Goal: Contribute content: Contribute content

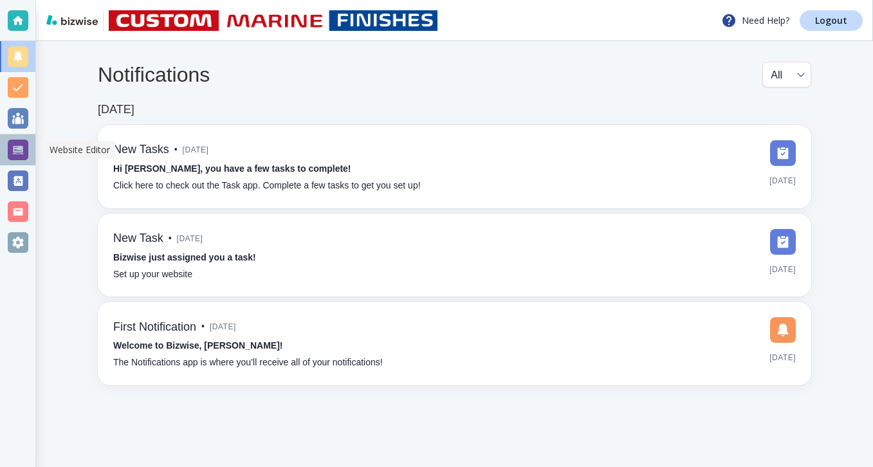
click at [10, 145] on div at bounding box center [18, 150] width 21 height 21
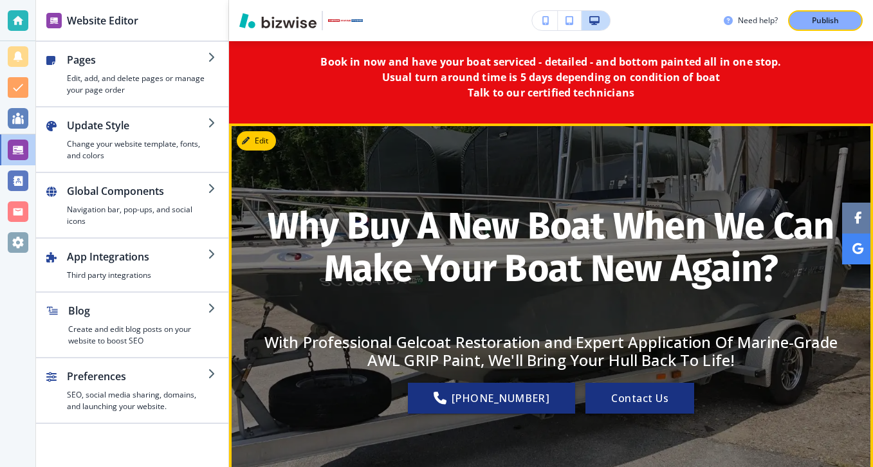
scroll to position [75, 0]
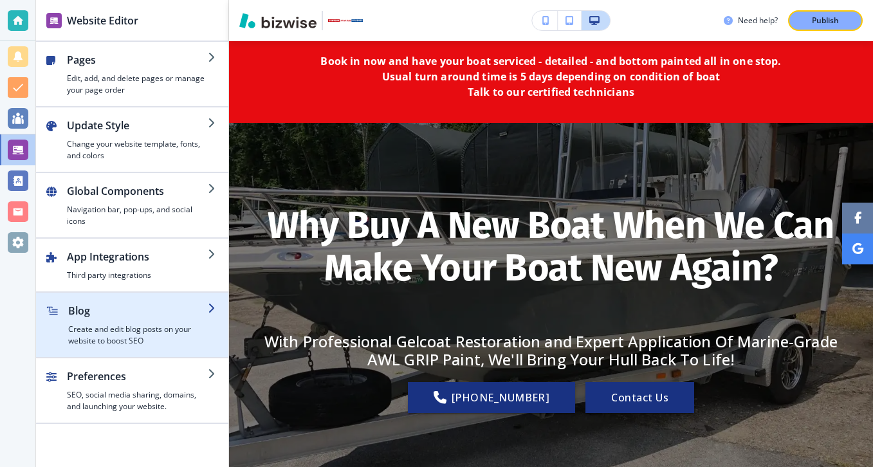
click at [156, 307] on h2 "Blog" at bounding box center [138, 310] width 140 height 15
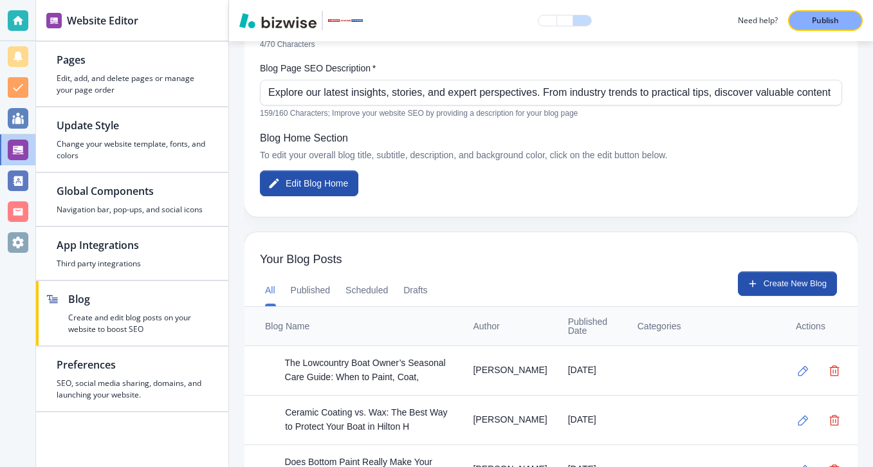
scroll to position [205, 0]
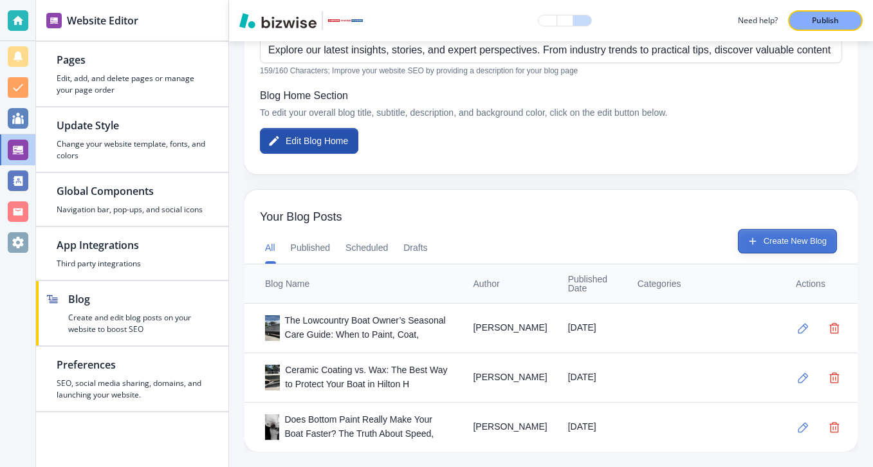
click at [761, 241] on button "Create New Blog" at bounding box center [787, 241] width 99 height 24
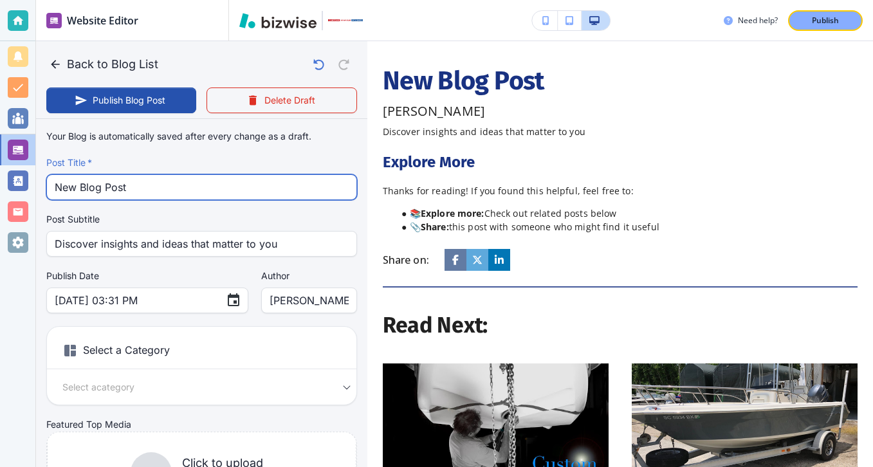
click at [201, 178] on input "New Blog Post" at bounding box center [202, 187] width 294 height 24
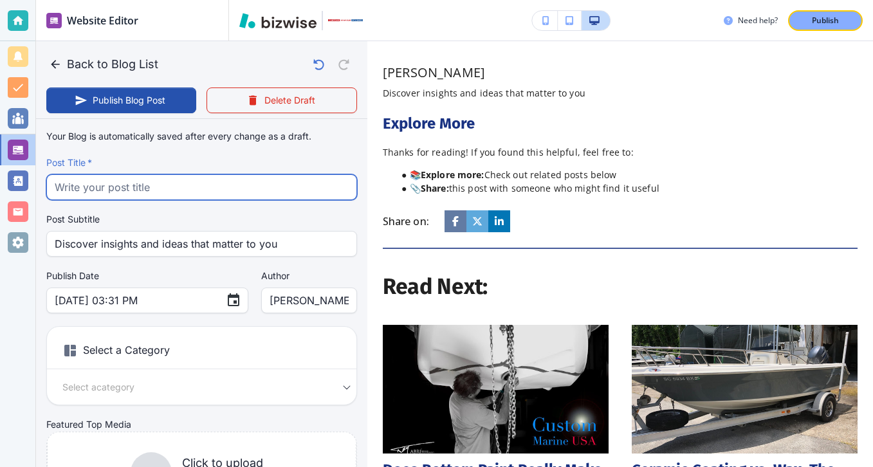
paste input "Why Epoxy Repairs Outperform Polyester for Long-Lasting Boat Restoration"
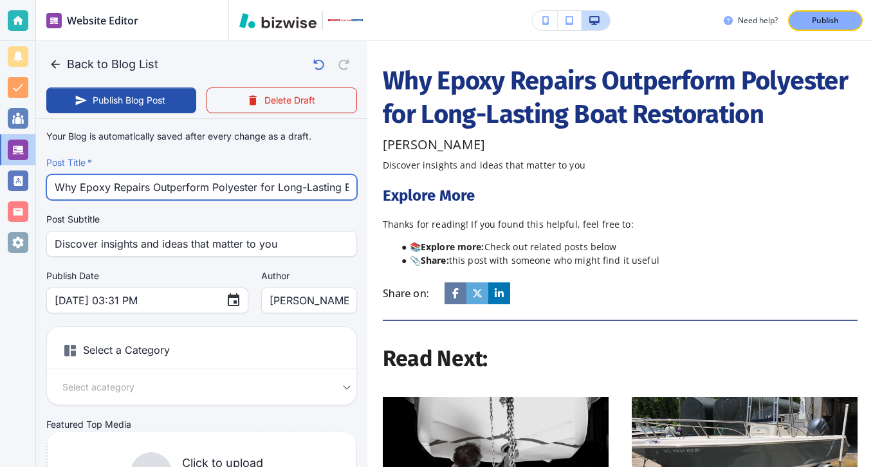
scroll to position [0, 74]
type input "Why Epoxy Repairs Outperform Polyester for Long-Lasting Boat Restoration"
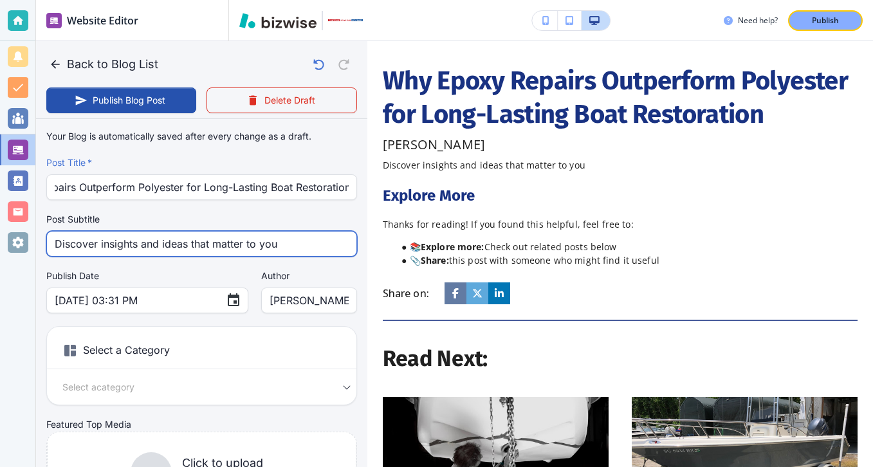
click at [235, 238] on input "Discover insights and ideas that matter to you" at bounding box center [202, 244] width 294 height 24
click at [236, 239] on input "Discover insights and ideas that matter to you" at bounding box center [202, 244] width 294 height 24
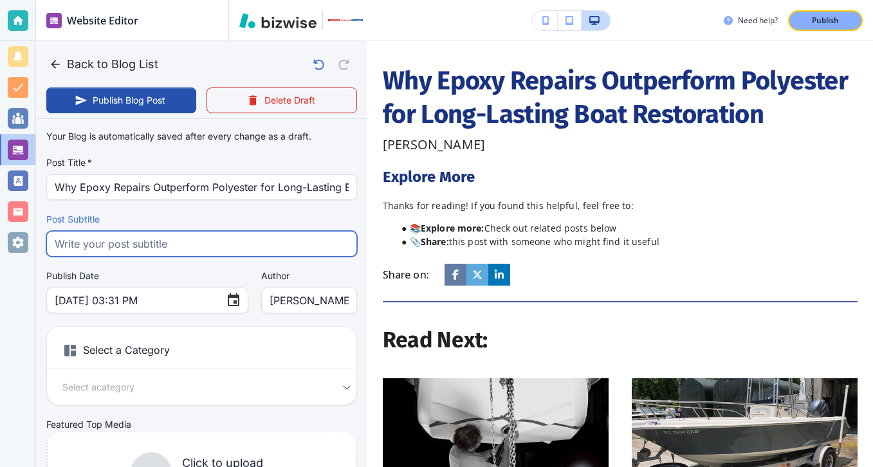
paste input "Discover why epoxy repairs beat polyester for boat restoration. Learn how epoxy…"
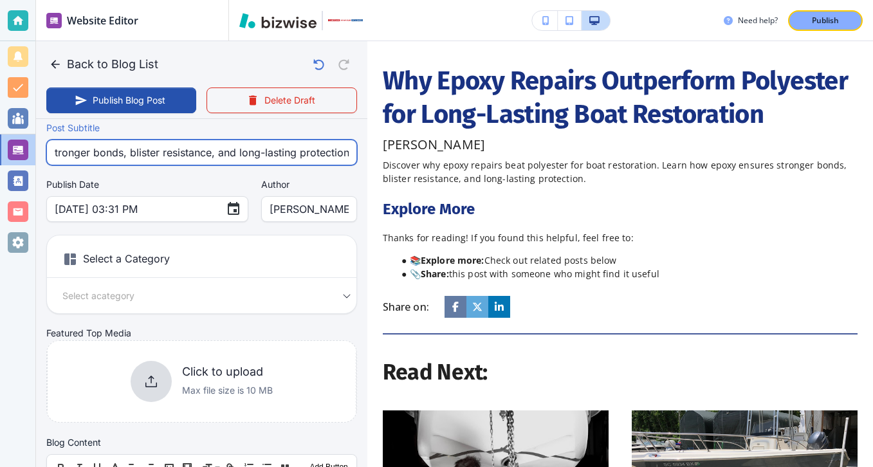
scroll to position [113, 0]
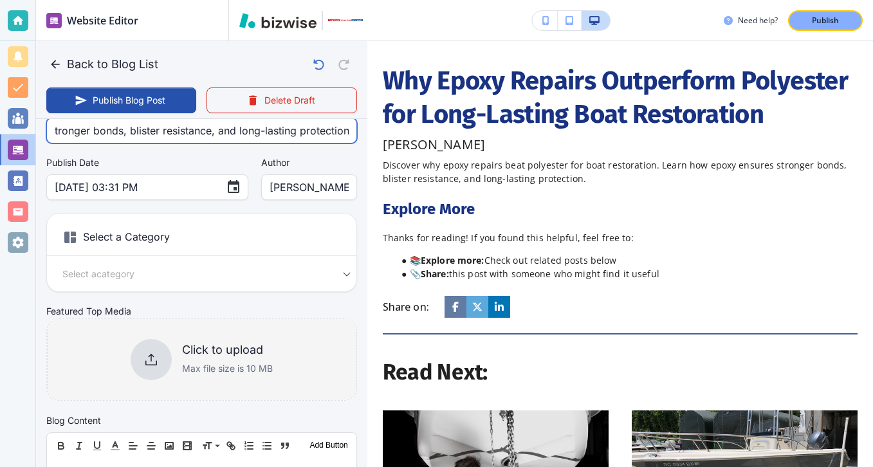
type input "Discover why epoxy repairs beat polyester for boat restoration. Learn how epoxy…"
click at [194, 345] on h6 "Click to upload" at bounding box center [227, 350] width 91 height 14
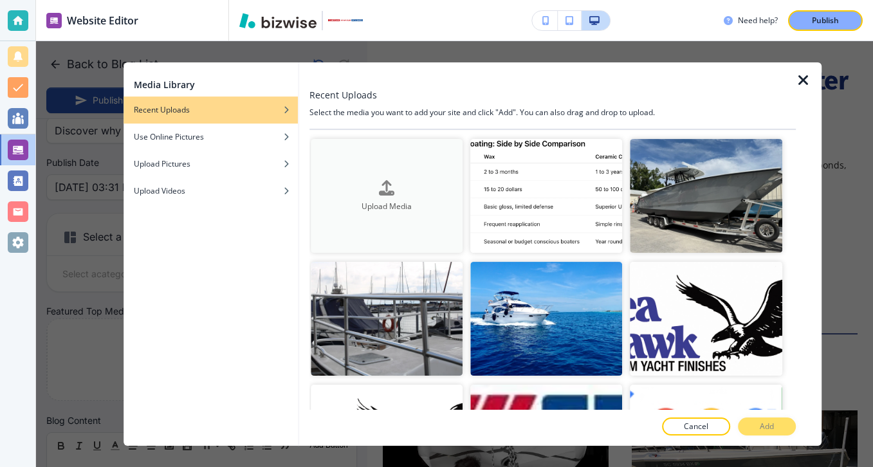
click at [354, 143] on button "Upload Media" at bounding box center [387, 196] width 152 height 114
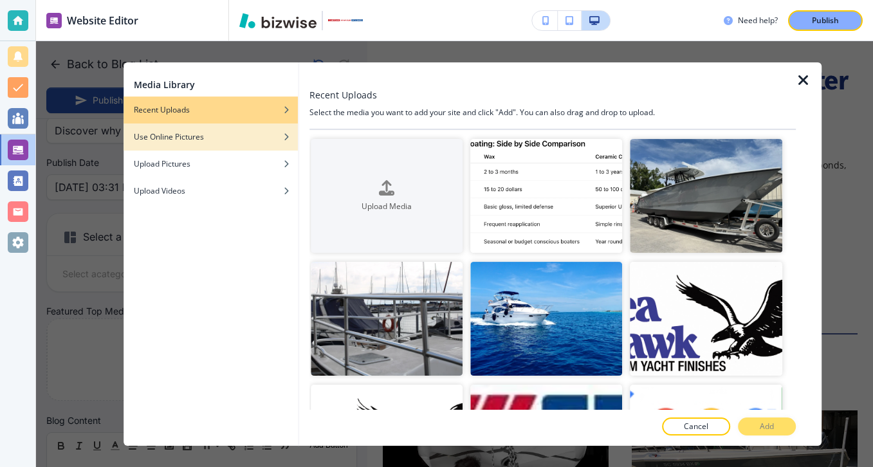
click at [247, 138] on div "Use Online Pictures" at bounding box center [210, 137] width 174 height 12
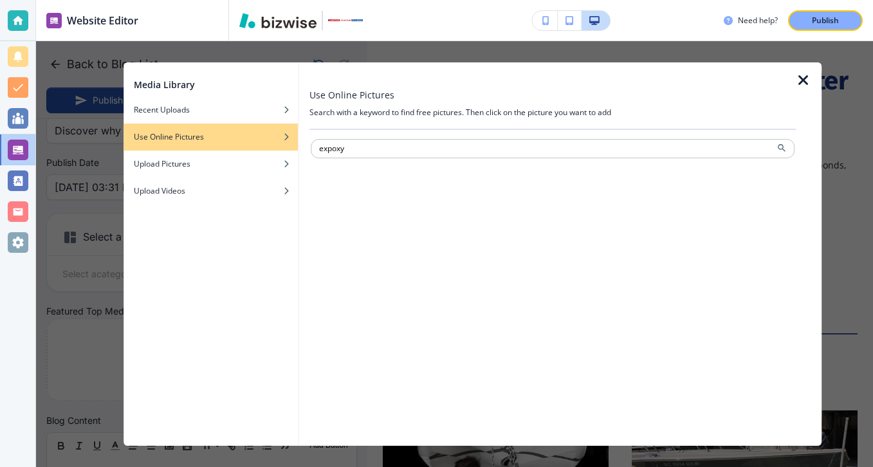
type input "expoxy"
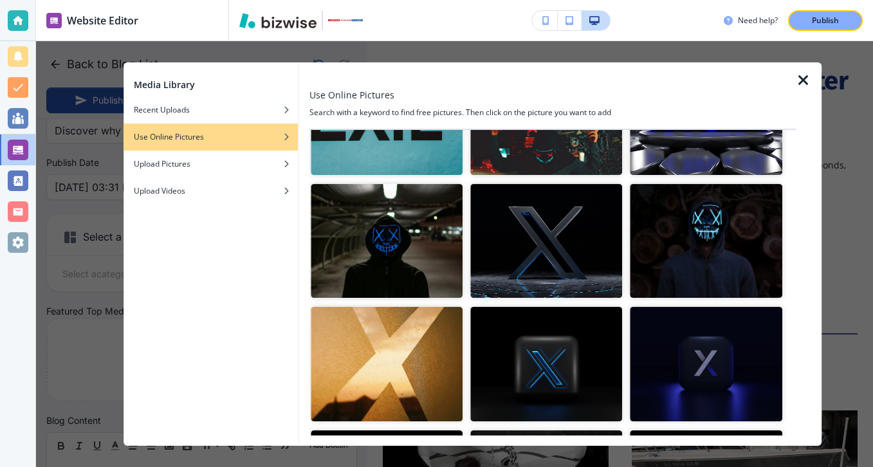
scroll to position [377, 0]
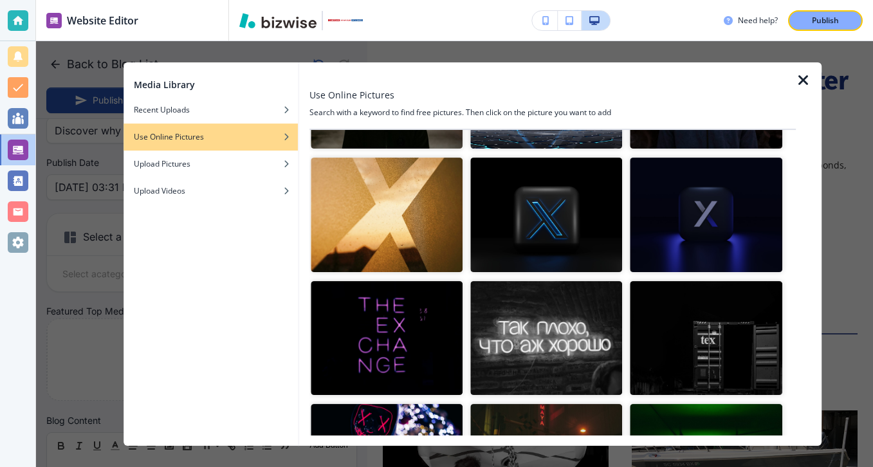
click at [804, 80] on icon "button" at bounding box center [803, 80] width 15 height 15
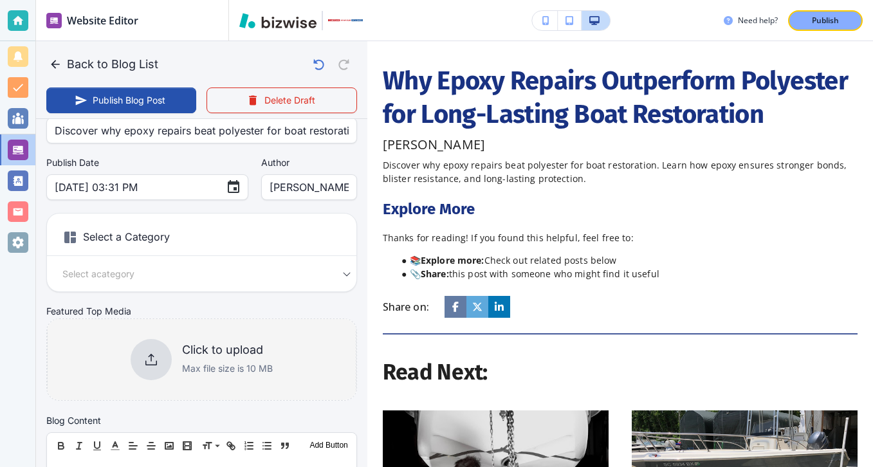
click at [141, 394] on div "Click to upload Max file size is 10 MB" at bounding box center [201, 359] width 309 height 104
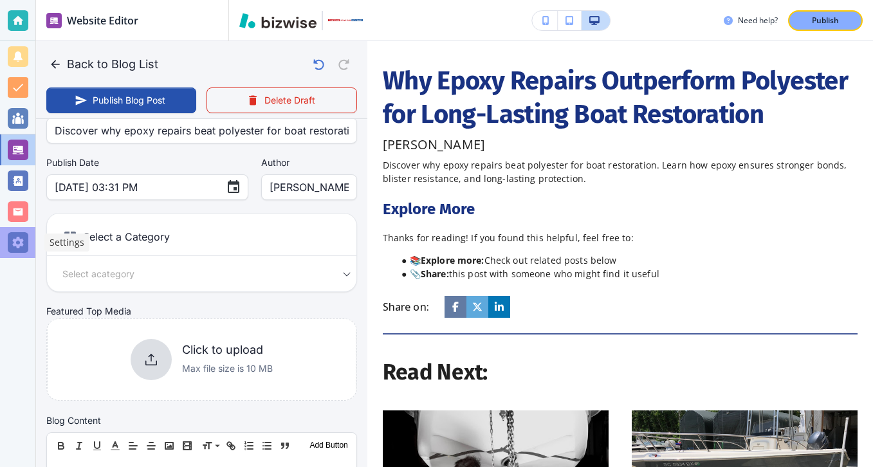
click at [15, 255] on div at bounding box center [17, 242] width 35 height 31
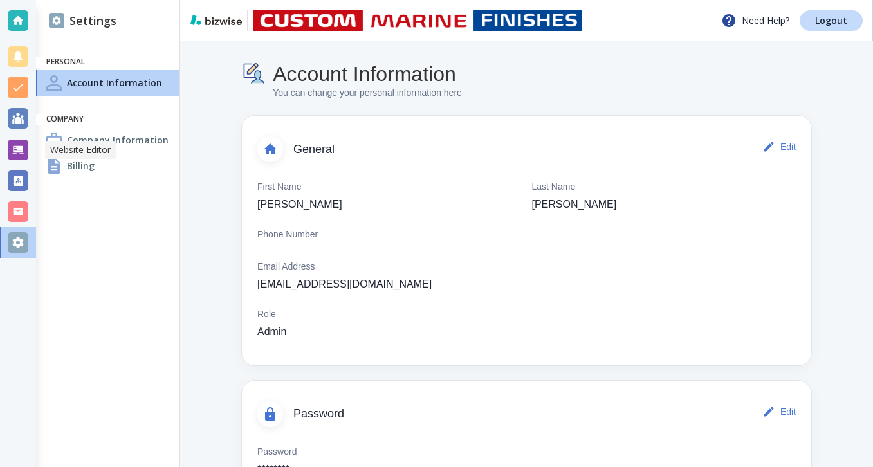
click at [8, 148] on div at bounding box center [18, 150] width 21 height 21
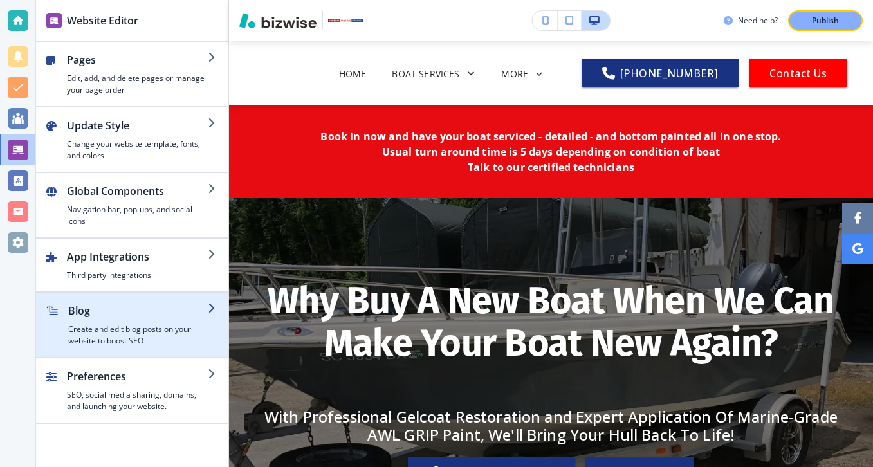
click at [141, 340] on h4 "Create and edit blog posts on your website to boost SEO" at bounding box center [138, 334] width 140 height 23
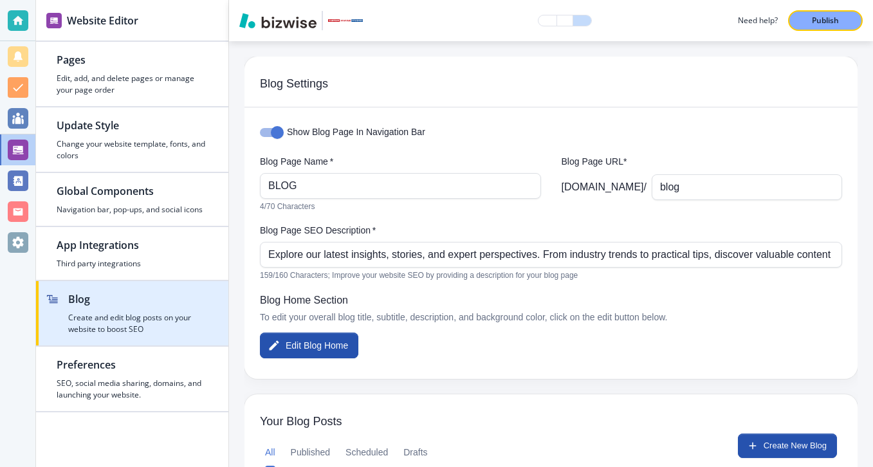
click at [192, 333] on h4 "Create and edit blog posts on your website to boost SEO" at bounding box center [138, 323] width 140 height 23
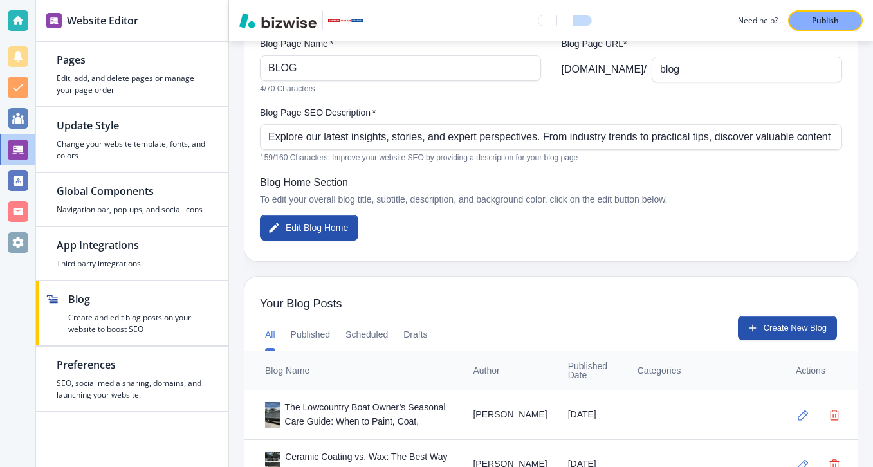
scroll to position [254, 0]
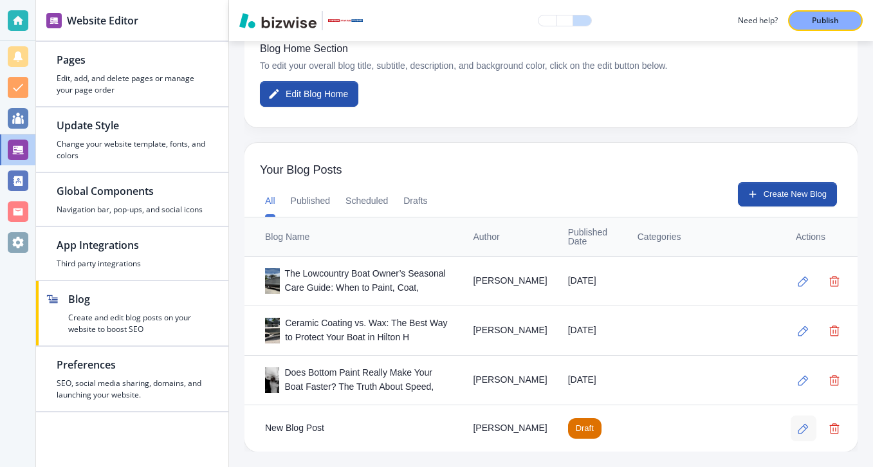
click at [797, 430] on button "button" at bounding box center [803, 428] width 26 height 26
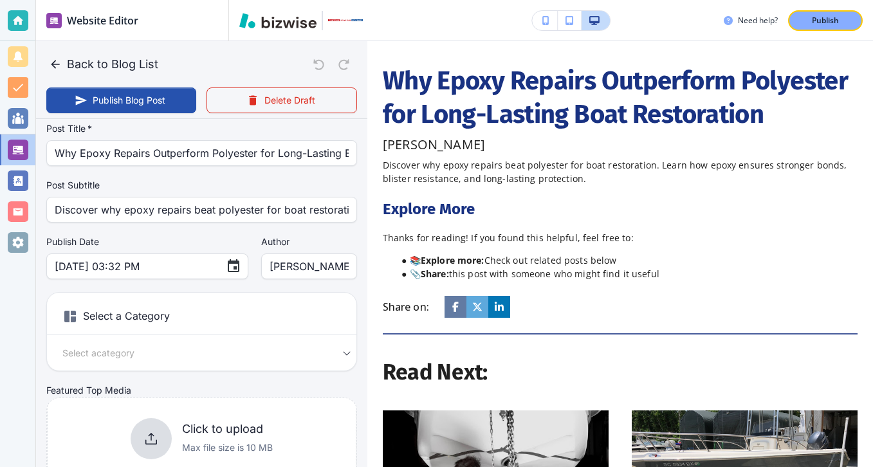
scroll to position [58, 0]
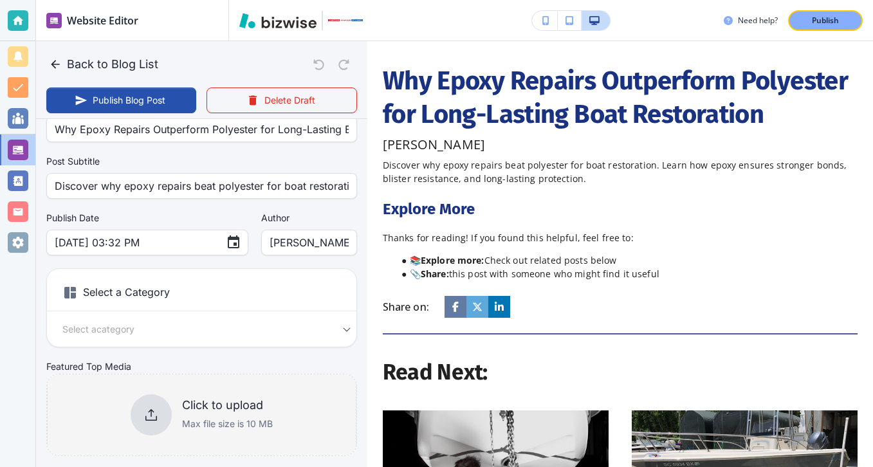
click at [154, 407] on icon at bounding box center [150, 414] width 15 height 15
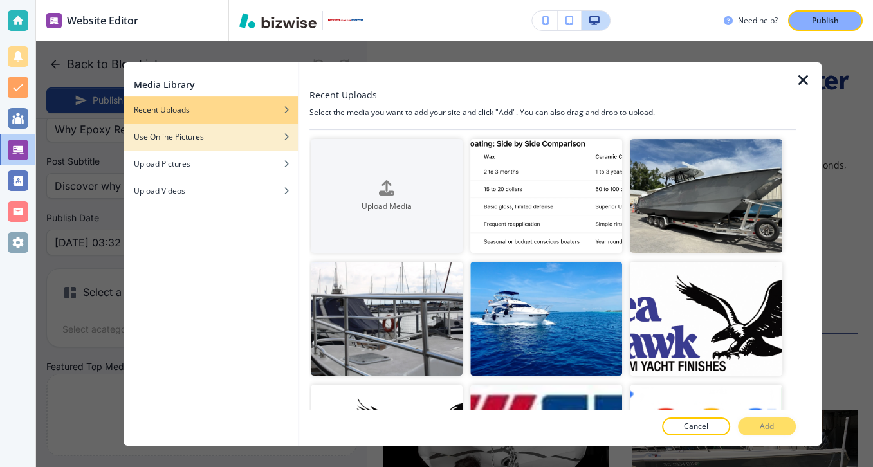
click at [200, 129] on div "button" at bounding box center [210, 127] width 174 height 8
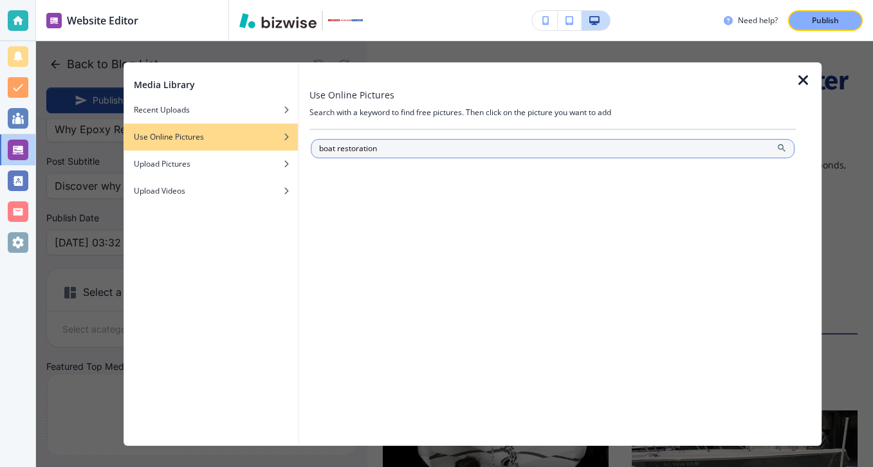
type input "boat restoration"
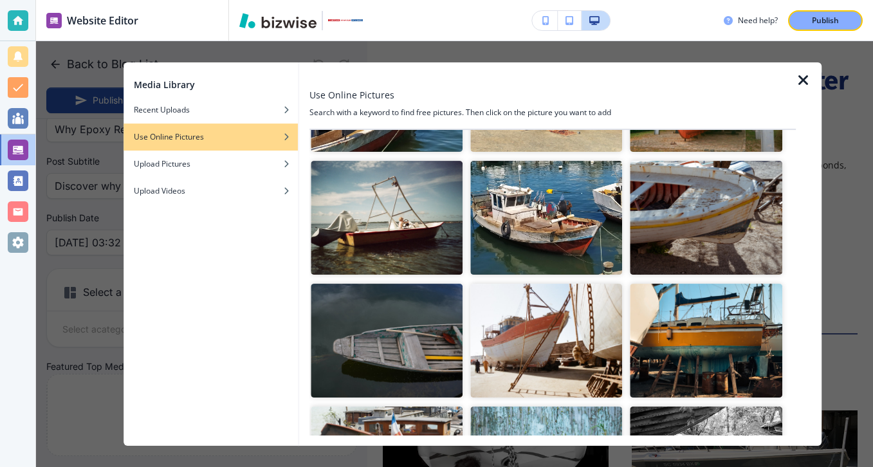
scroll to position [747, 0]
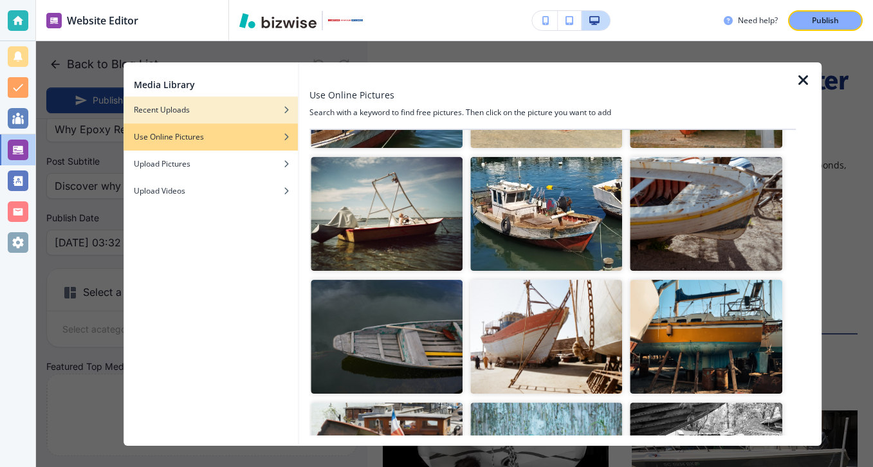
click at [266, 118] on div "button" at bounding box center [210, 120] width 174 height 8
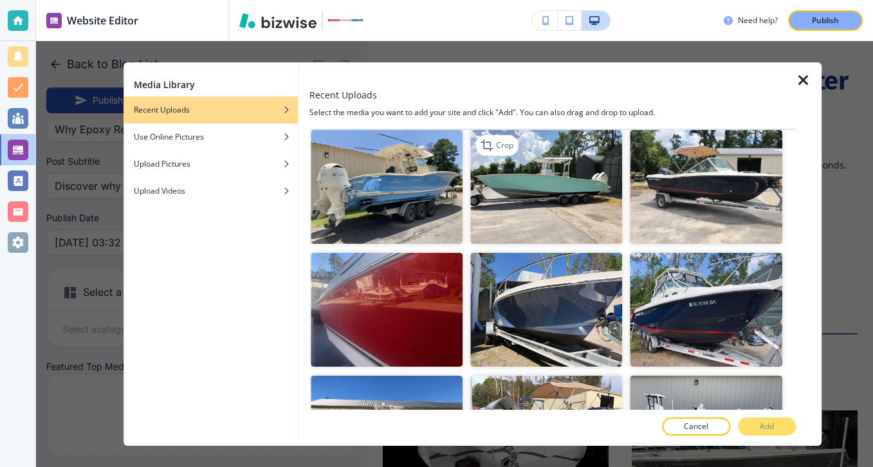
click at [599, 210] on img "button" at bounding box center [546, 187] width 152 height 114
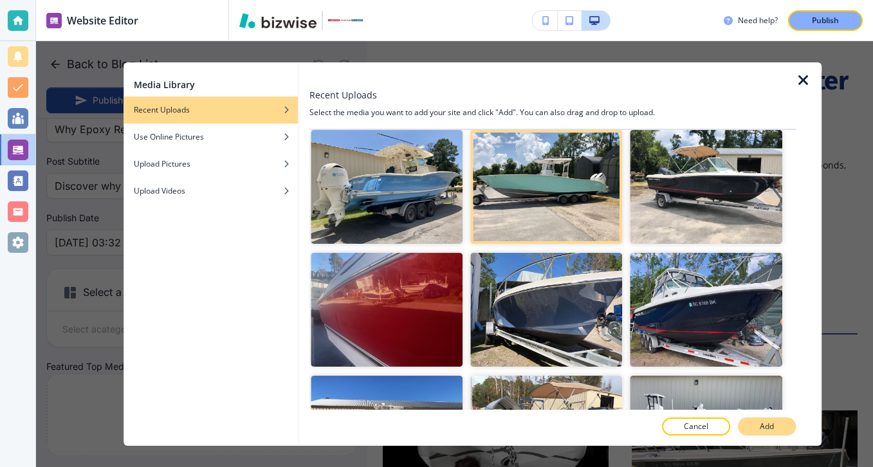
click at [778, 425] on button "Add" at bounding box center [767, 426] width 58 height 18
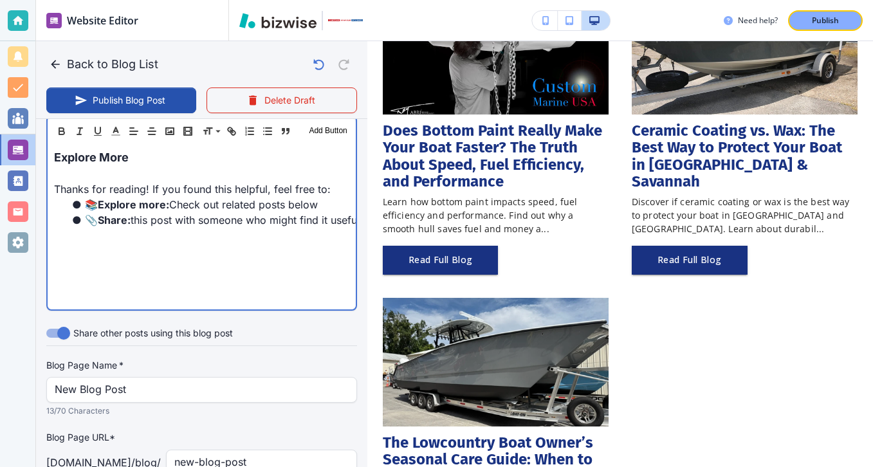
scroll to position [439, 0]
drag, startPoint x: 196, startPoint y: 160, endPoint x: 60, endPoint y: 159, distance: 135.7
click at [60, 159] on p "Explore More" at bounding box center [201, 156] width 295 height 17
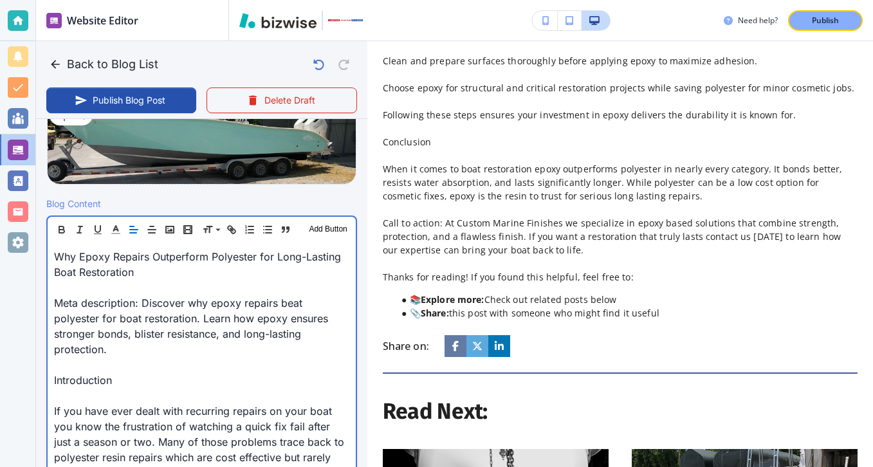
scroll to position [1220, 0]
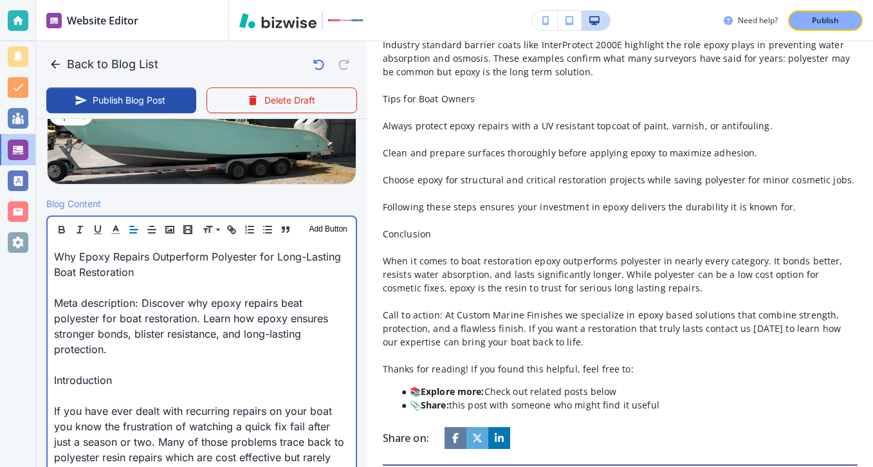
click at [80, 293] on p at bounding box center [201, 287] width 295 height 15
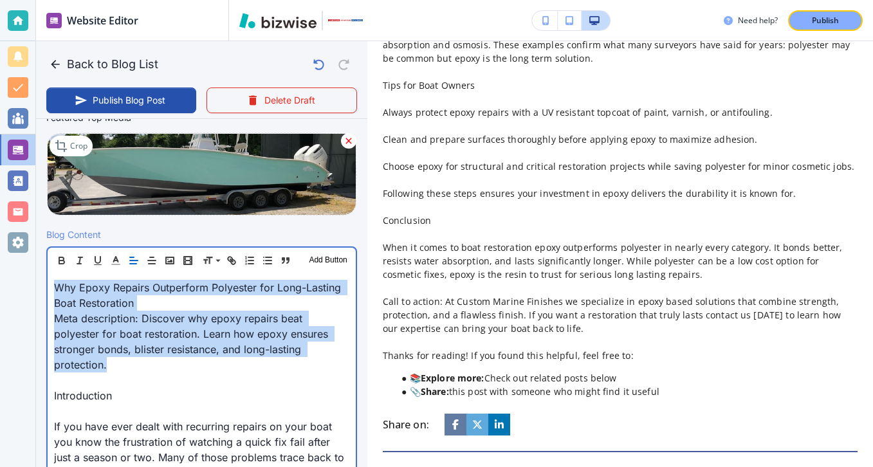
drag, startPoint x: 325, startPoint y: 349, endPoint x: 49, endPoint y: 293, distance: 282.1
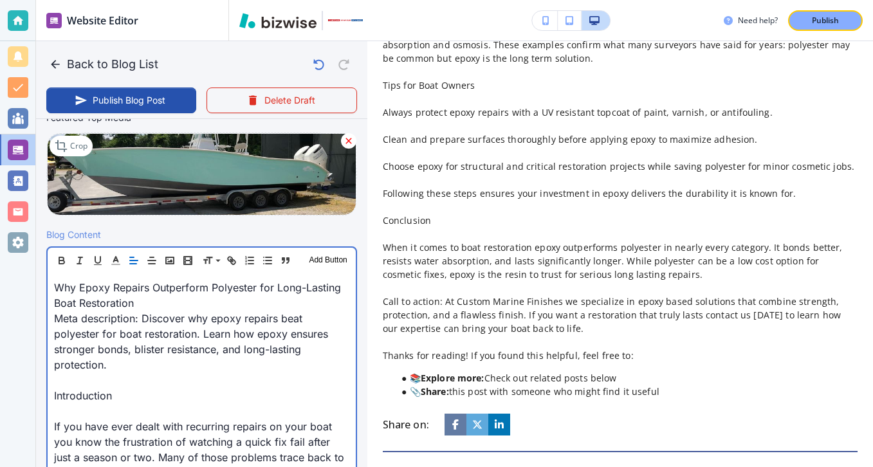
scroll to position [276, 0]
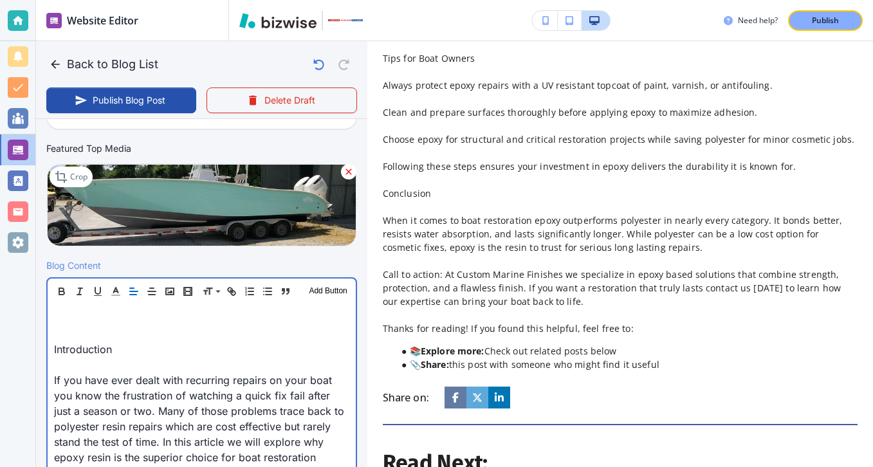
click at [103, 346] on p "Introduction" at bounding box center [201, 348] width 295 height 15
click at [93, 344] on p "Introduction" at bounding box center [201, 348] width 295 height 15
click at [86, 336] on p at bounding box center [201, 333] width 295 height 15
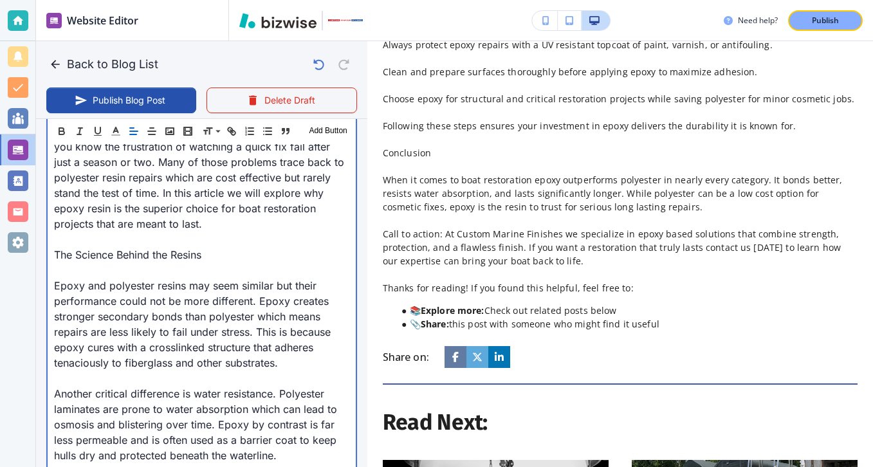
scroll to position [423, 0]
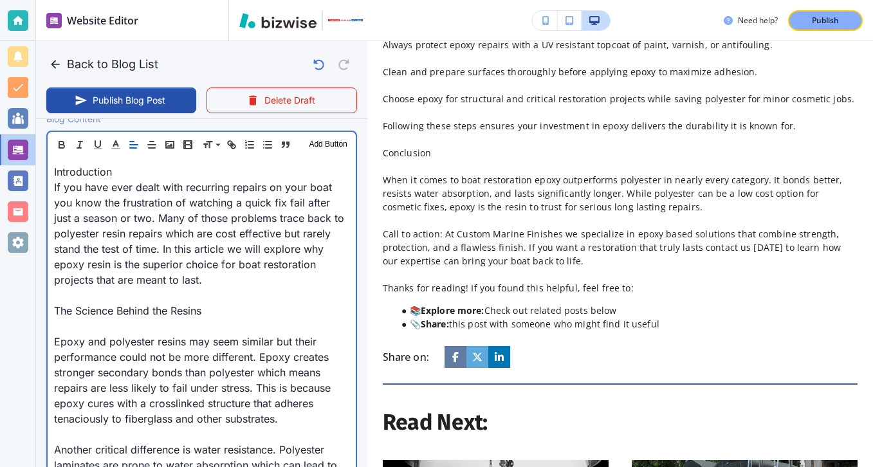
click at [83, 314] on p "The Science Behind the Resins" at bounding box center [201, 310] width 295 height 15
click at [80, 318] on p "The Science Behind the Resins" at bounding box center [201, 310] width 295 height 15
click at [78, 320] on p at bounding box center [201, 325] width 295 height 15
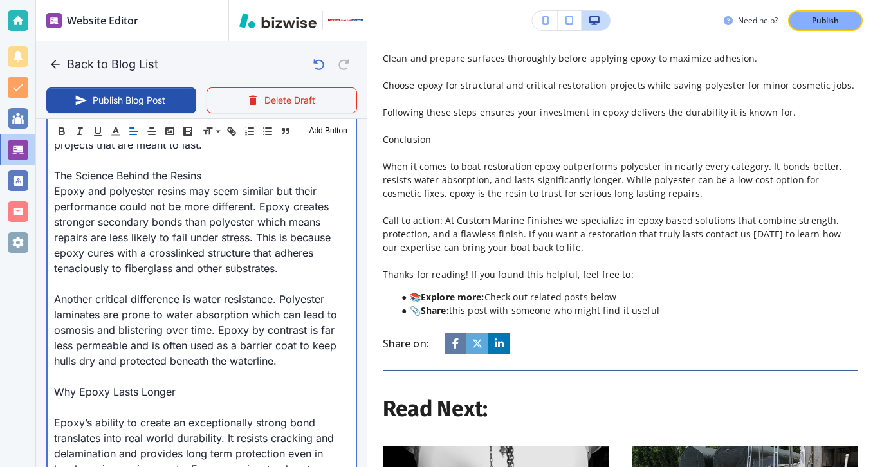
scroll to position [598, 0]
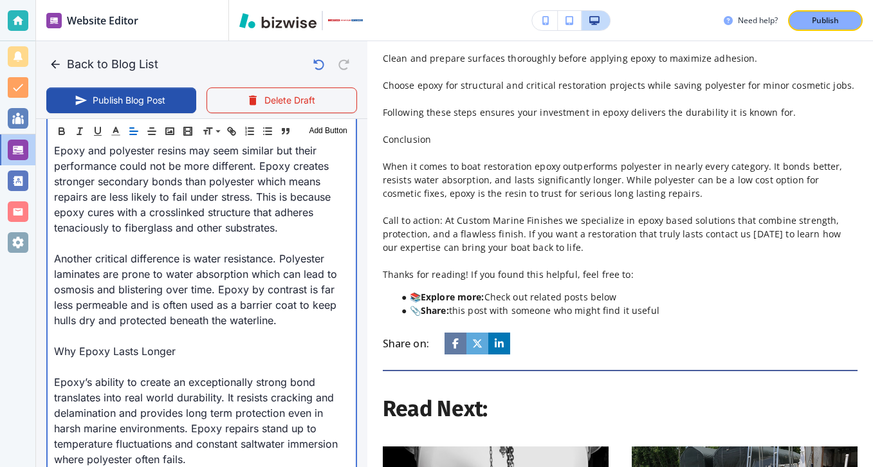
click at [75, 370] on p at bounding box center [201, 366] width 295 height 15
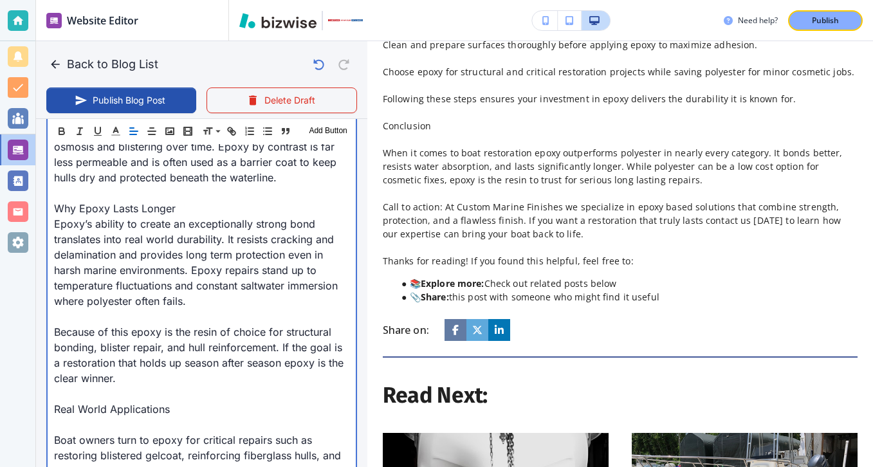
scroll to position [787, 0]
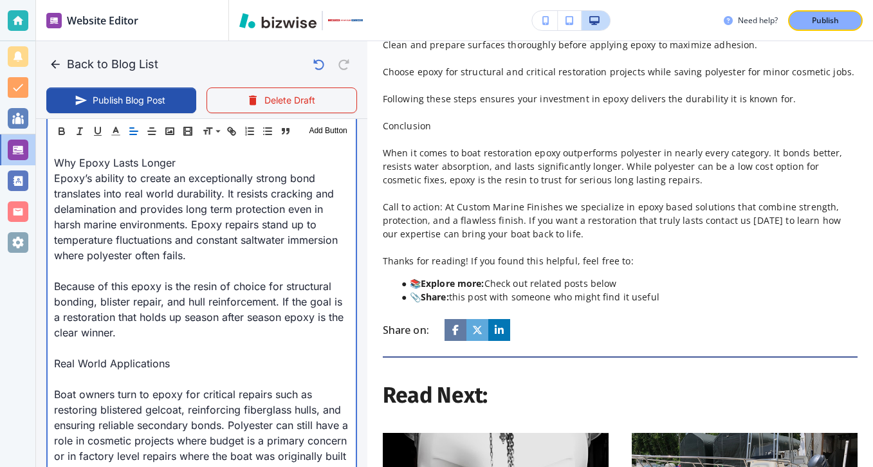
click at [79, 387] on p "Boat owners turn to epoxy for critical repairs such as restoring blistered gelc…" at bounding box center [201, 433] width 295 height 93
click at [71, 381] on p at bounding box center [201, 378] width 295 height 15
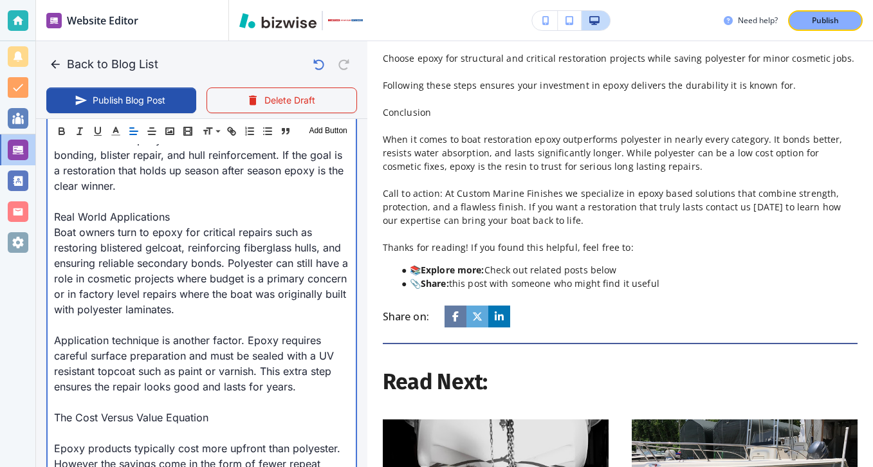
scroll to position [939, 0]
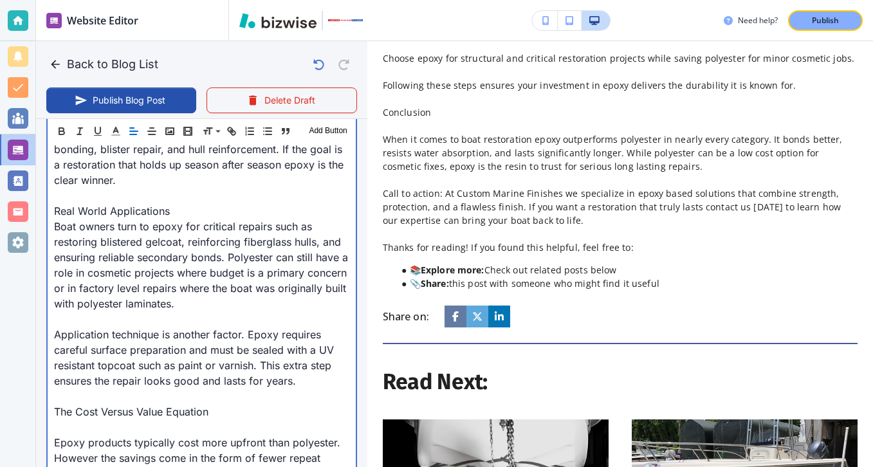
click at [68, 433] on p at bounding box center [201, 426] width 295 height 15
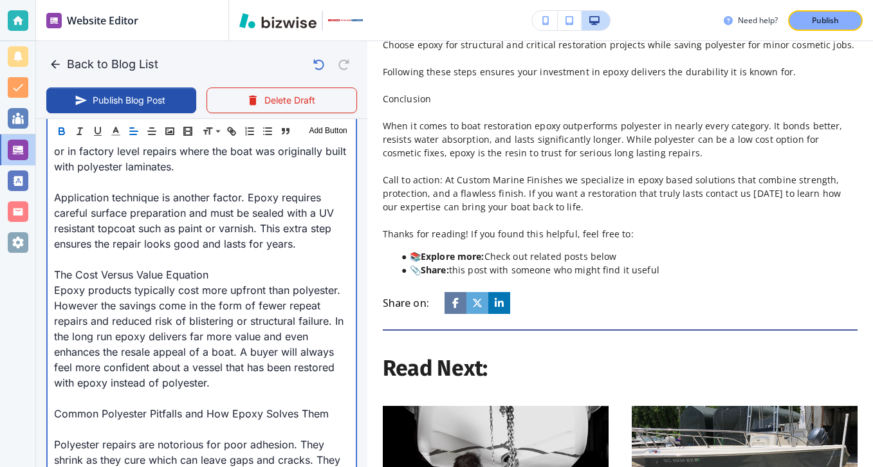
scroll to position [1094, 0]
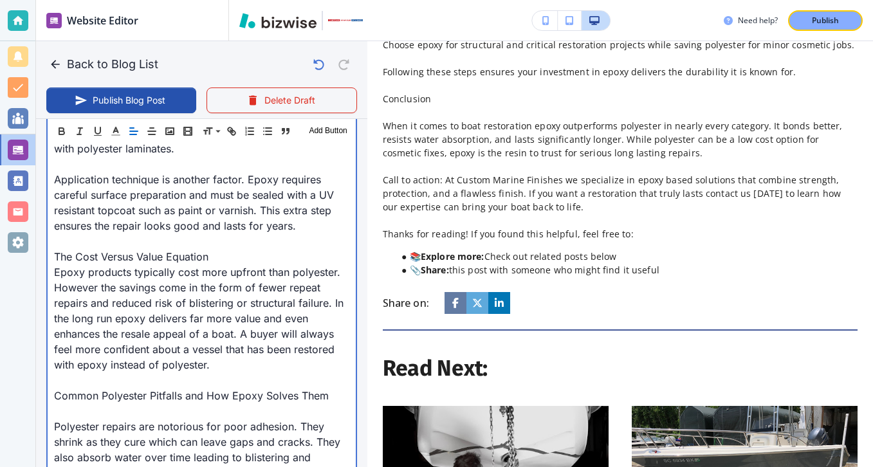
click at [53, 399] on div "Introduction If you have ever dealt with recurring repairs on your boat you kno…" at bounding box center [202, 372] width 308 height 1772
click at [55, 405] on p at bounding box center [201, 410] width 295 height 15
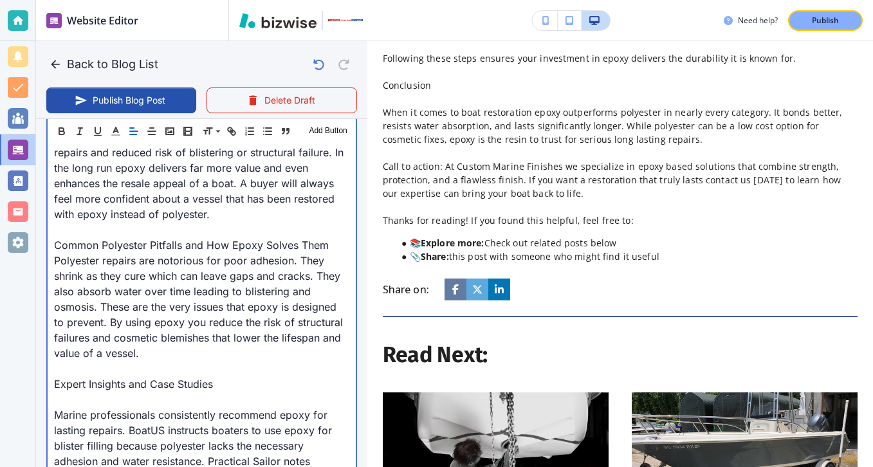
scroll to position [1250, 0]
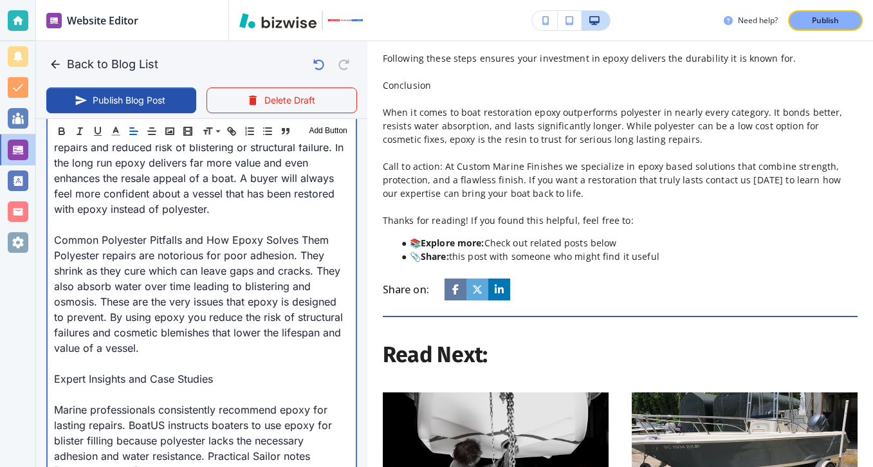
click at [68, 413] on p "Marine professionals consistently recommend epoxy for lasting repairs. BoatUS i…" at bounding box center [201, 448] width 295 height 93
click at [69, 381] on p "Expert Insights and Case Studies" at bounding box center [201, 378] width 295 height 15
click at [69, 397] on p at bounding box center [201, 394] width 295 height 15
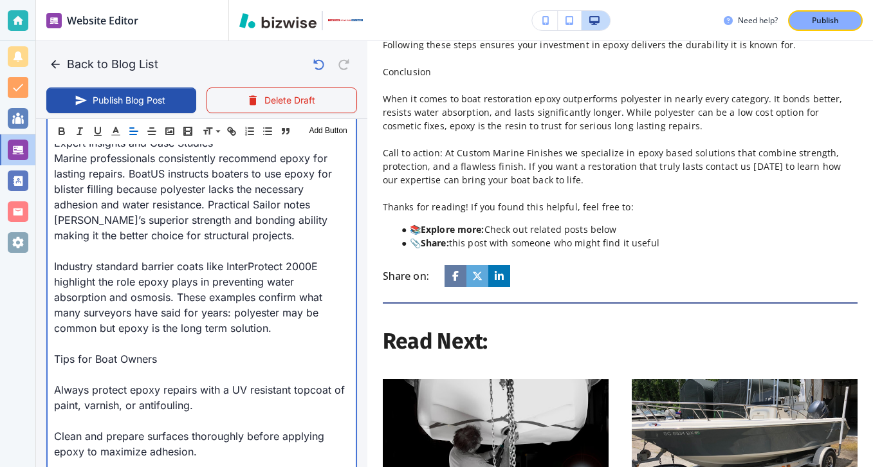
scroll to position [1500, 0]
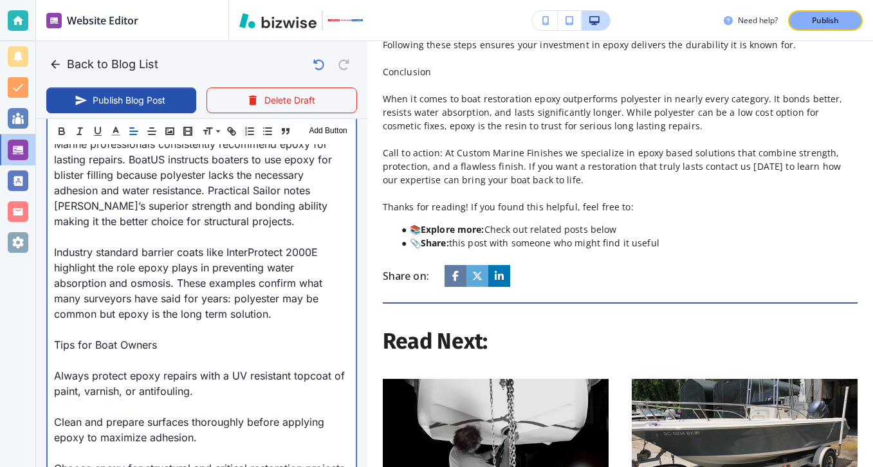
click at [73, 367] on p at bounding box center [201, 359] width 295 height 15
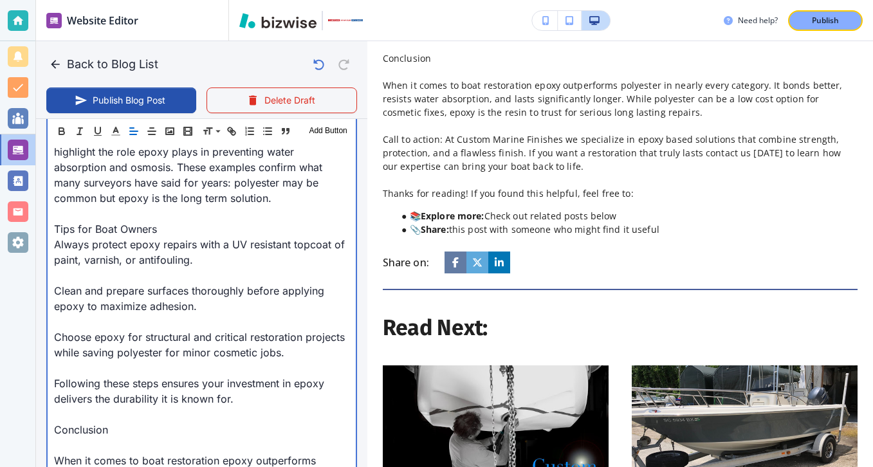
scroll to position [1639, 0]
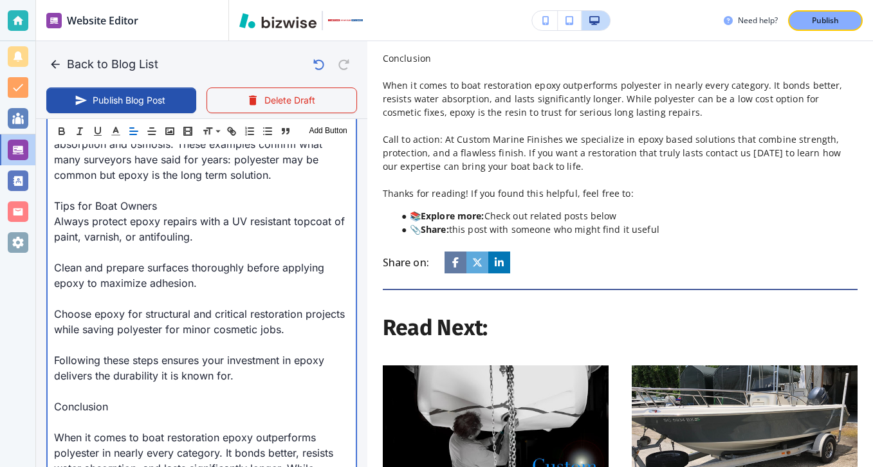
click at [91, 429] on p at bounding box center [201, 421] width 295 height 15
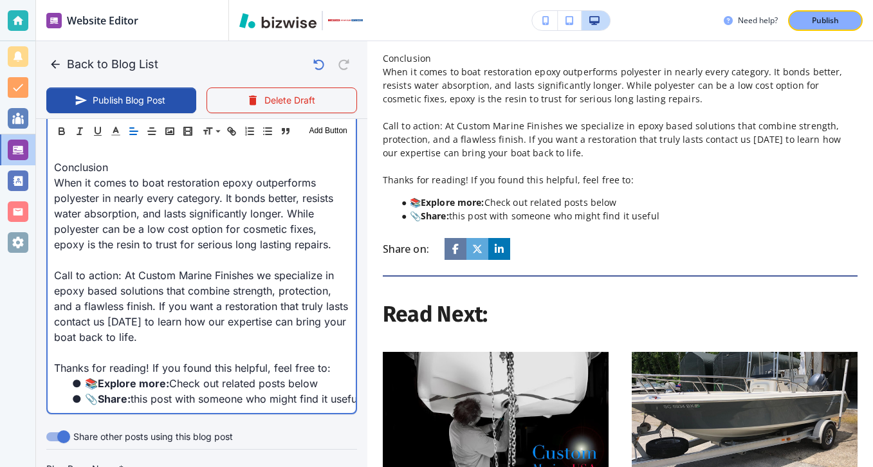
scroll to position [1910, 0]
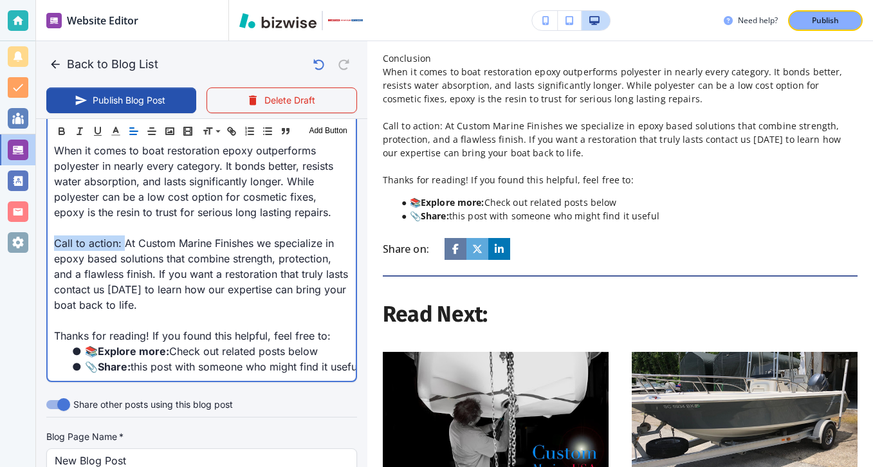
drag, startPoint x: 125, startPoint y: 241, endPoint x: 14, endPoint y: 240, distance: 110.6
click at [13, 240] on div "Website Editor Pages Edit, add, and delete pages or manage your page order Upda…" at bounding box center [436, 233] width 873 height 467
type input "[DATE] 03:36 PM"
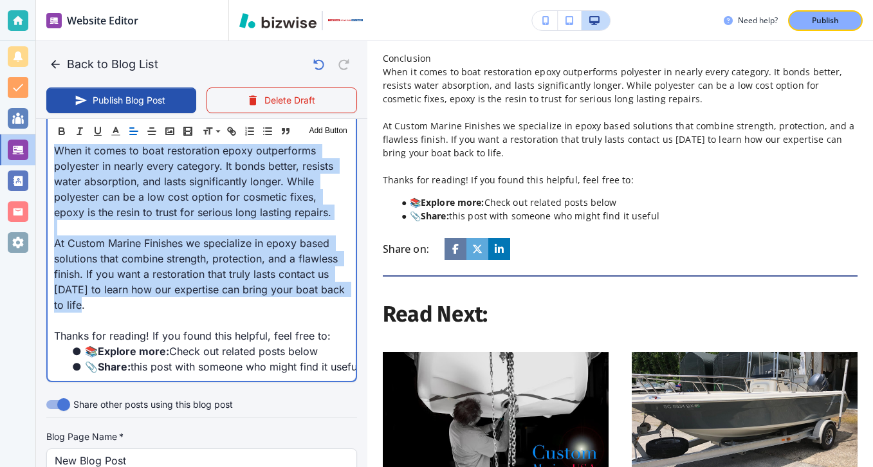
drag, startPoint x: 197, startPoint y: 307, endPoint x: 134, endPoint y: 80, distance: 235.6
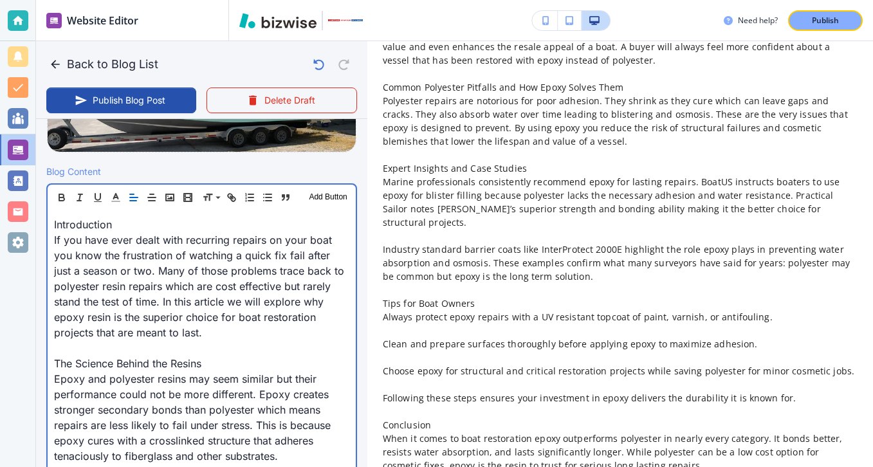
scroll to position [423, 0]
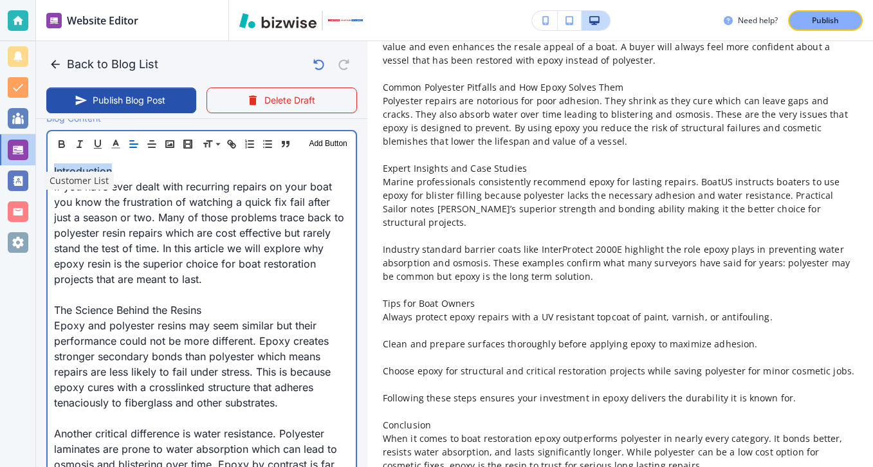
drag, startPoint x: 129, startPoint y: 179, endPoint x: 34, endPoint y: 165, distance: 96.1
click at [34, 165] on div "Website Editor Pages Edit, add, and delete pages or manage your page order Upda…" at bounding box center [436, 233] width 873 height 467
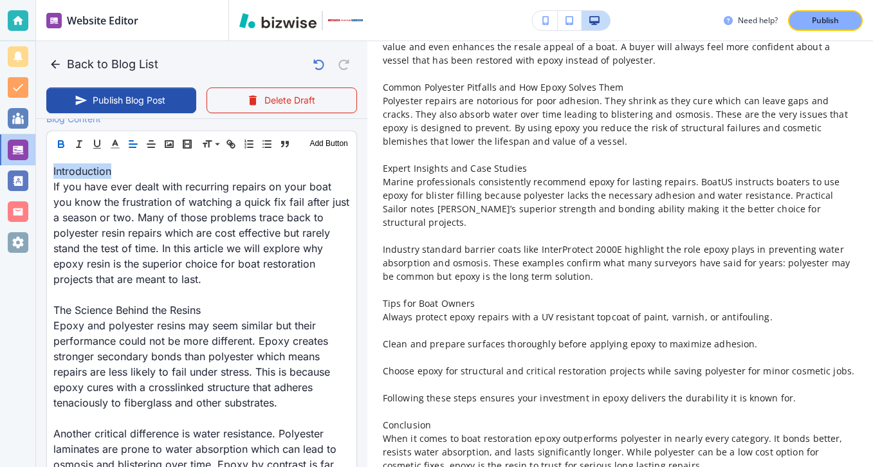
click at [65, 150] on button "button" at bounding box center [61, 143] width 18 height 15
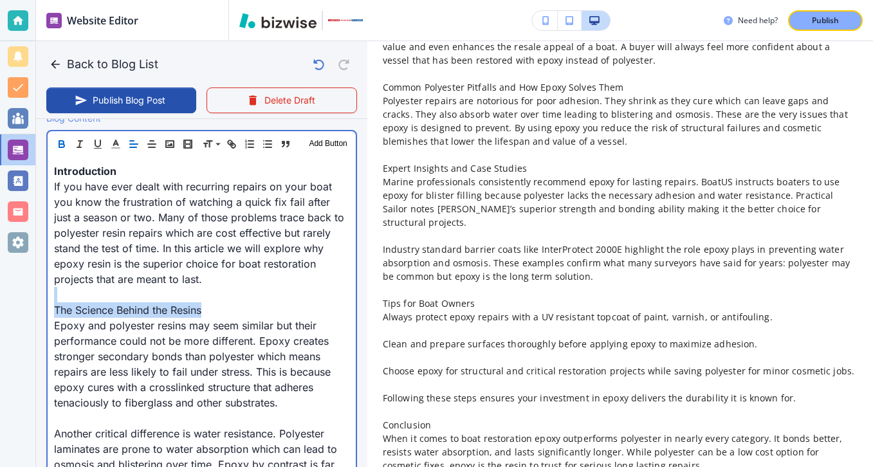
drag, startPoint x: 212, startPoint y: 313, endPoint x: 44, endPoint y: 296, distance: 169.3
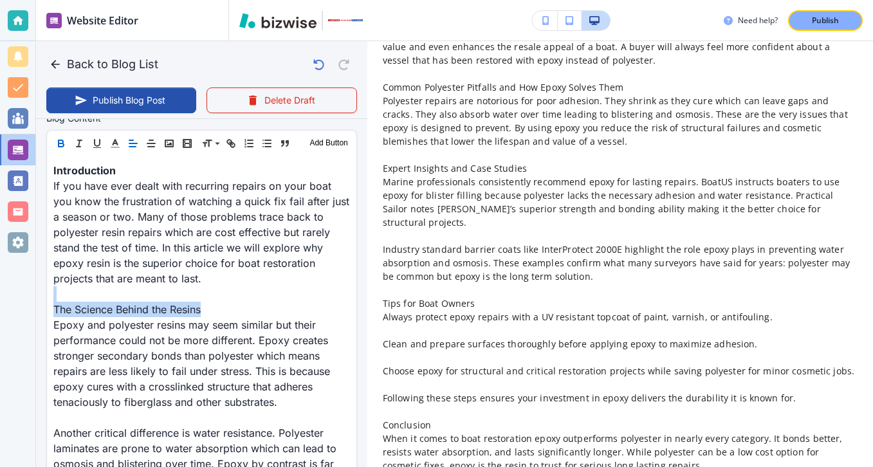
click at [62, 141] on icon "button" at bounding box center [61, 141] width 5 height 3
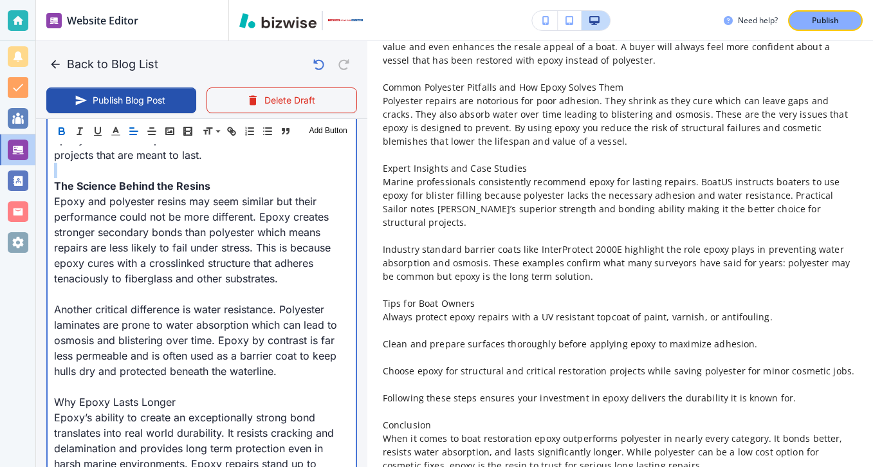
scroll to position [557, 0]
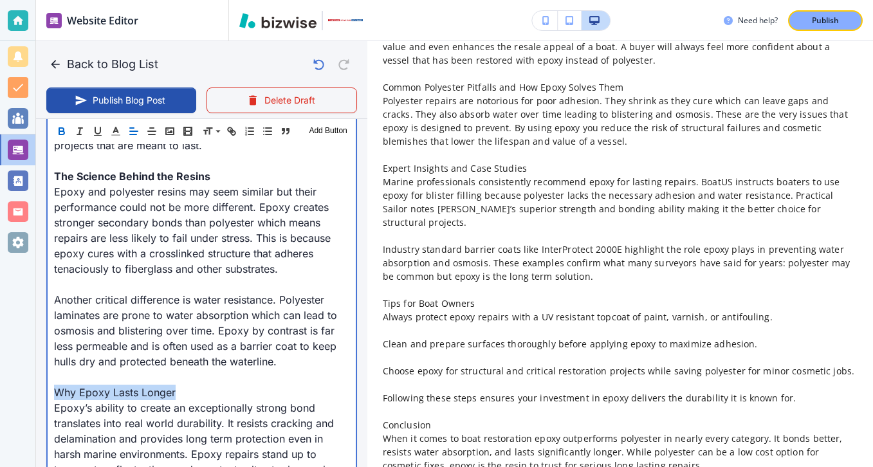
drag, startPoint x: 182, startPoint y: 396, endPoint x: 42, endPoint y: 396, distance: 139.6
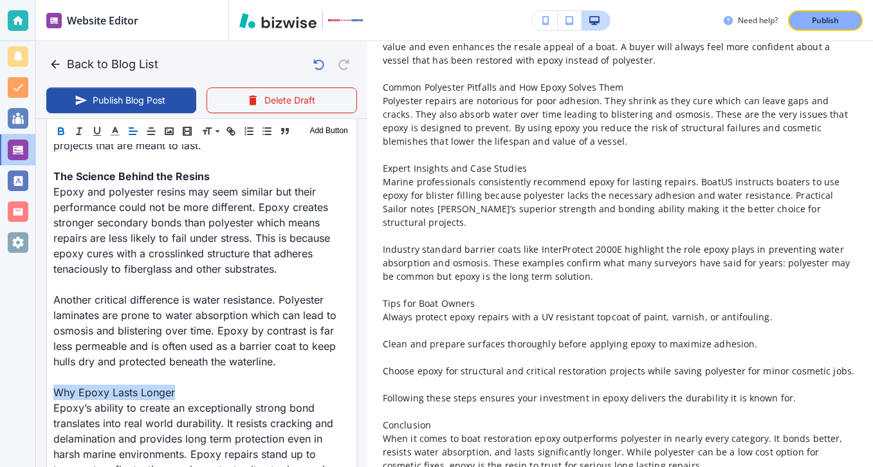
click at [60, 132] on icon "button" at bounding box center [61, 131] width 12 height 12
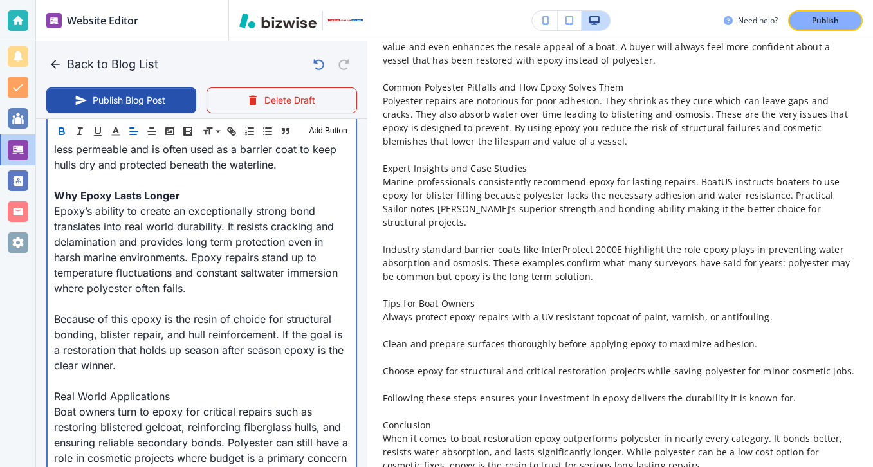
scroll to position [760, 0]
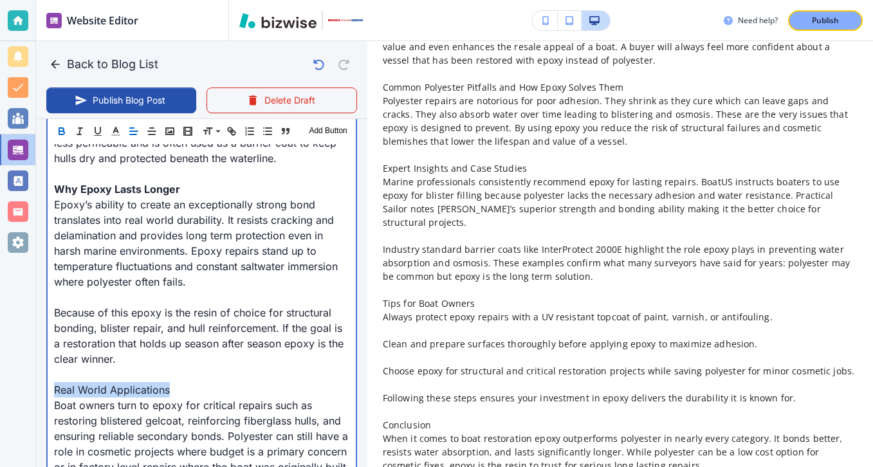
drag, startPoint x: 180, startPoint y: 387, endPoint x: 45, endPoint y: 388, distance: 135.1
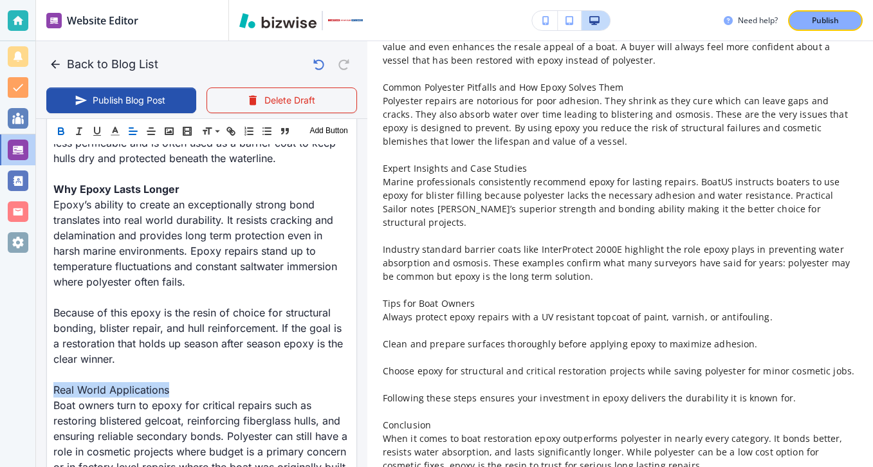
click at [62, 132] on icon "button" at bounding box center [61, 131] width 12 height 12
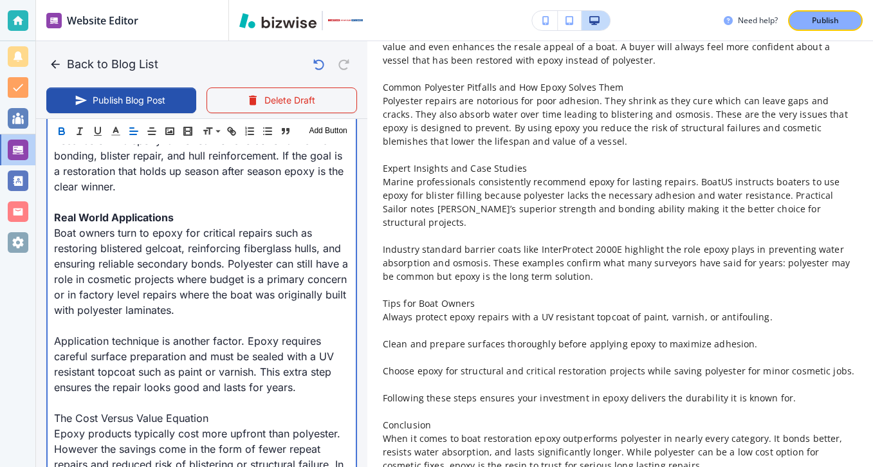
scroll to position [1005, 0]
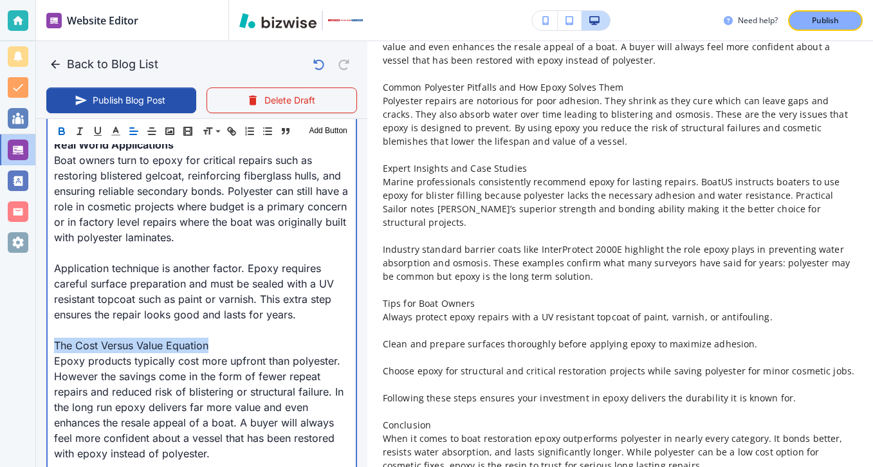
drag, startPoint x: 219, startPoint y: 341, endPoint x: 53, endPoint y: 341, distance: 165.9
click at [54, 341] on p "The Cost Versus Value Equation" at bounding box center [201, 345] width 295 height 15
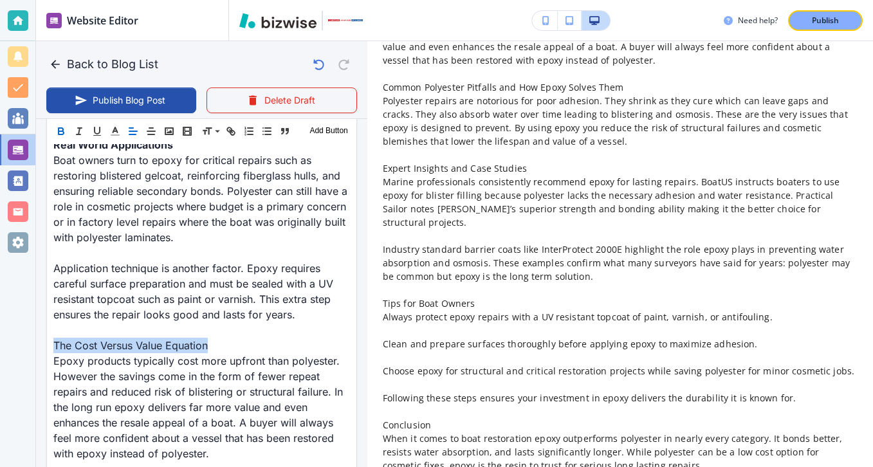
click at [66, 138] on button "button" at bounding box center [61, 130] width 18 height 15
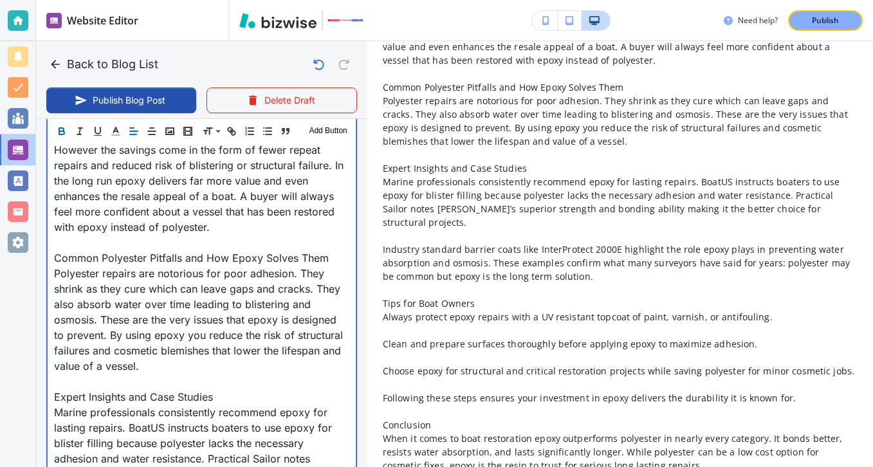
scroll to position [1246, 0]
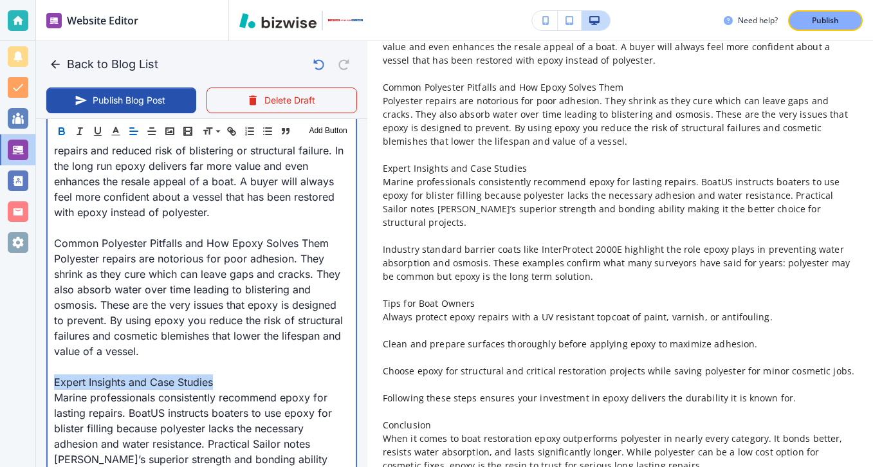
drag, startPoint x: 234, startPoint y: 378, endPoint x: 55, endPoint y: 379, distance: 179.4
click at [55, 379] on p "Expert Insights and Case Studies" at bounding box center [201, 381] width 295 height 15
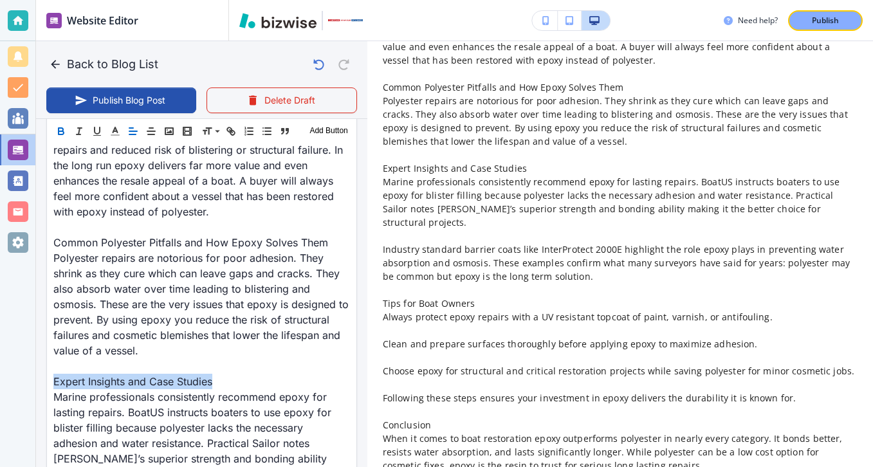
click at [59, 133] on icon "button" at bounding box center [61, 132] width 5 height 3
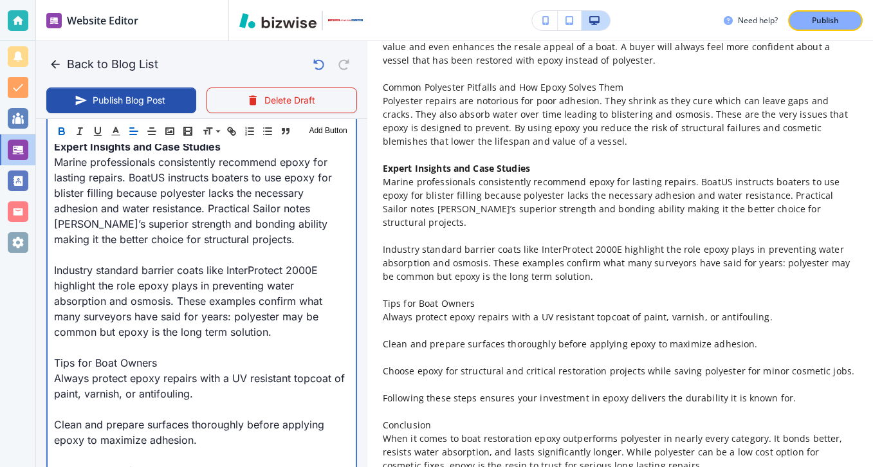
scroll to position [1500, 0]
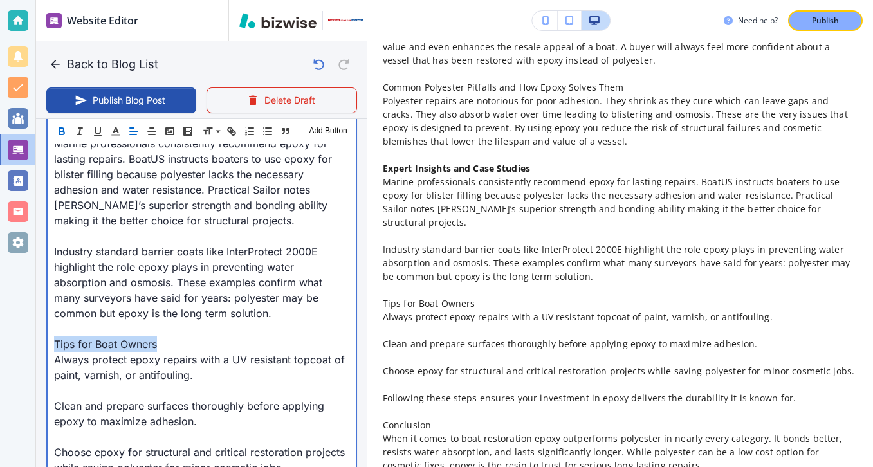
drag, startPoint x: 172, startPoint y: 349, endPoint x: 50, endPoint y: 341, distance: 122.4
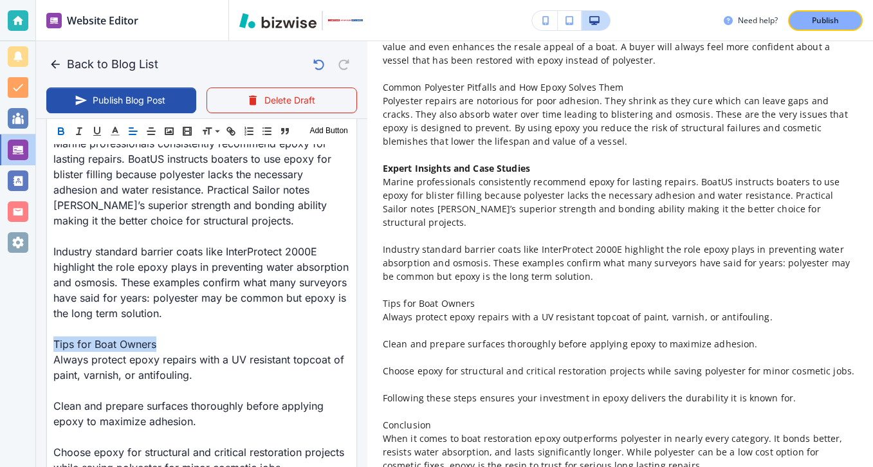
click at [59, 134] on icon "button" at bounding box center [61, 132] width 5 height 3
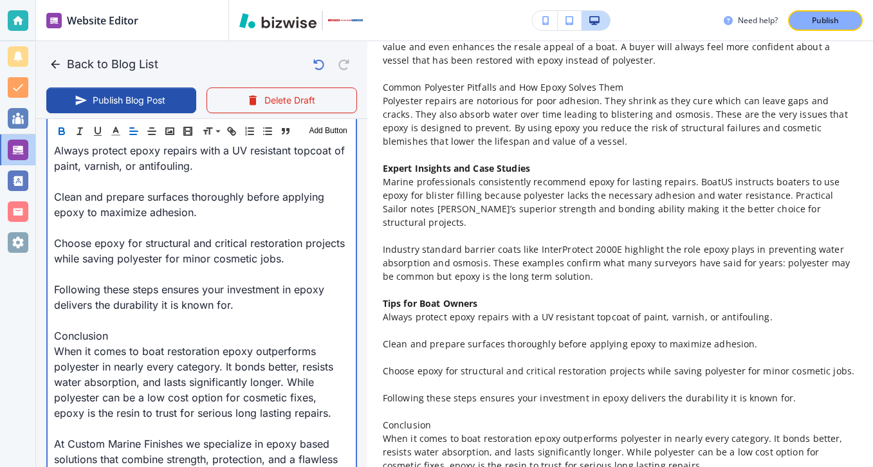
scroll to position [1716, 0]
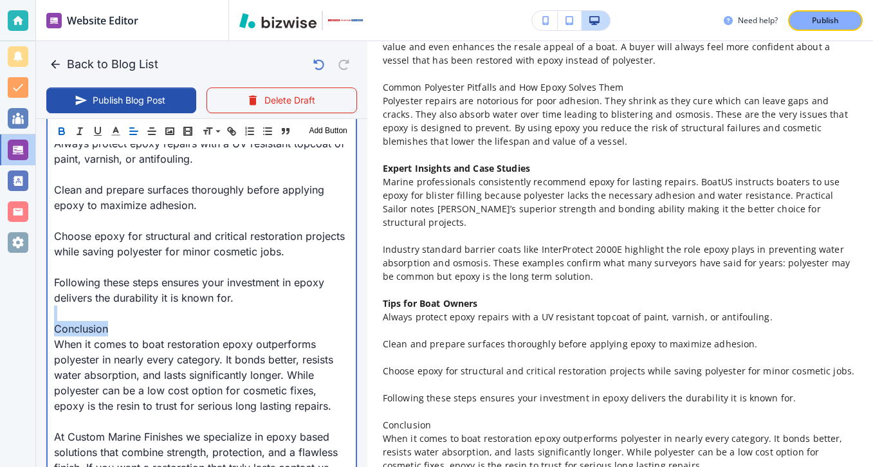
drag, startPoint x: 117, startPoint y: 317, endPoint x: 126, endPoint y: 329, distance: 14.7
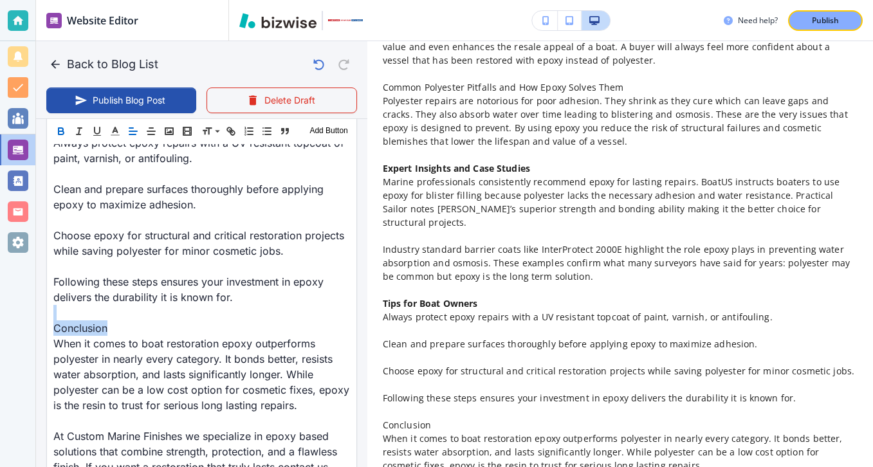
click at [66, 130] on icon "button" at bounding box center [61, 131] width 12 height 12
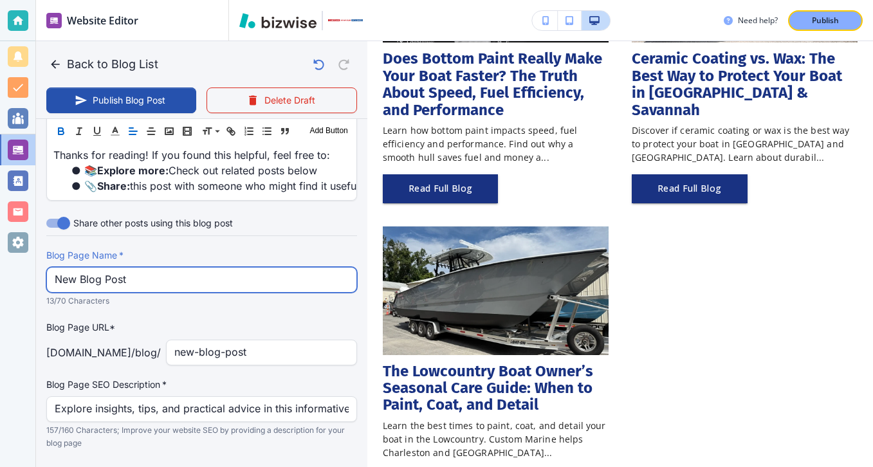
scroll to position [2089, 0]
click at [206, 291] on input "New Blog Post" at bounding box center [202, 280] width 294 height 24
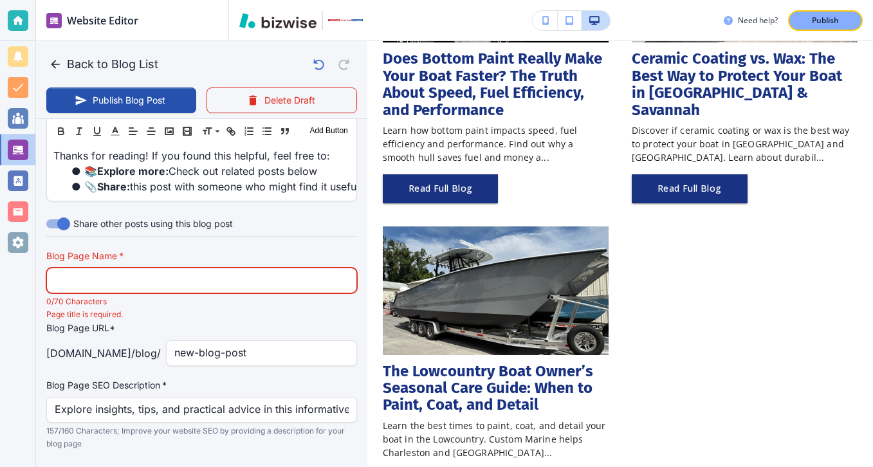
paste input "Why Epoxy Repairs Outperform Polyester for Long-Lasting Boat Restorati"
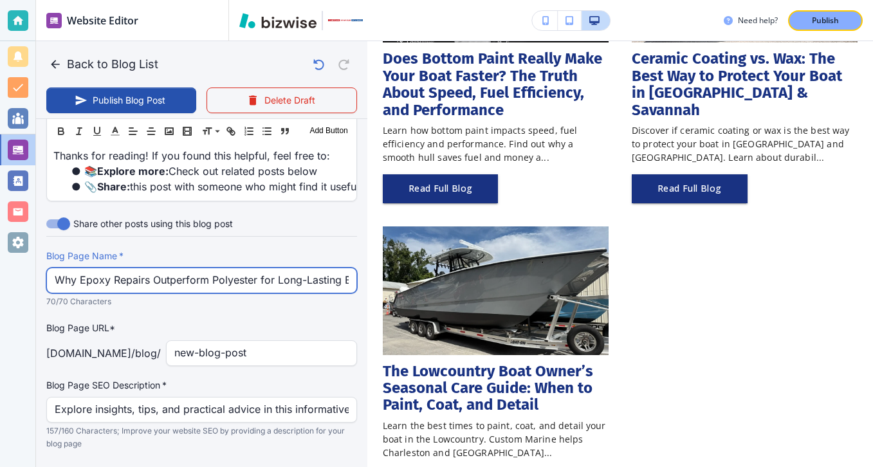
scroll to position [0, 62]
type input "Why Epoxy Repairs Outperform Polyester for Long-Lasting Boat Restorati"
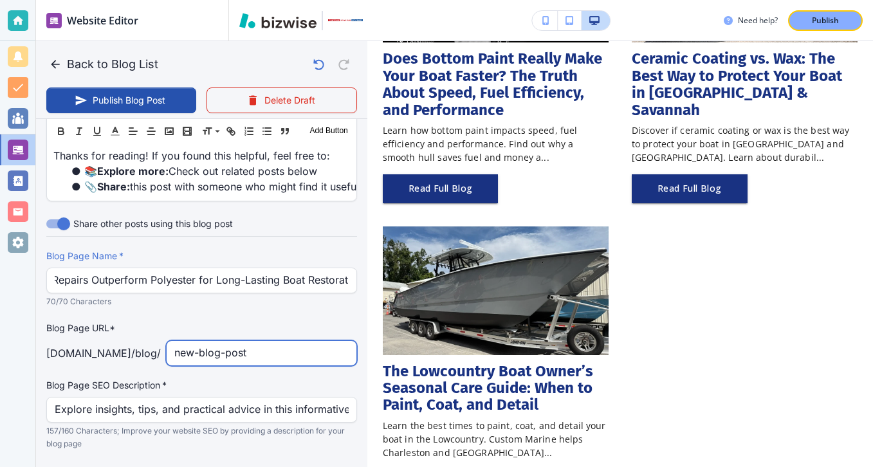
click at [262, 354] on input "new-blog-post" at bounding box center [261, 353] width 174 height 24
type input "why-exp"
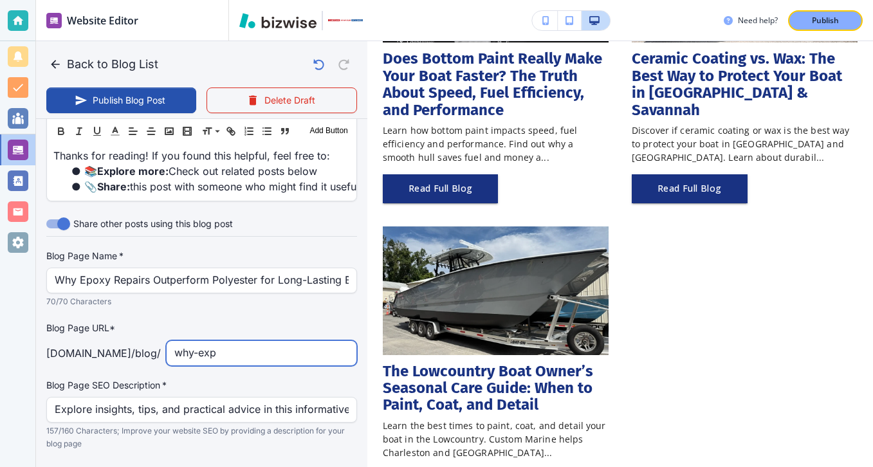
type input "[DATE] 03:37 PM"
type input "why-expoxy-repairs-outperform-polyester-for-long-lasting-boat-restoration"
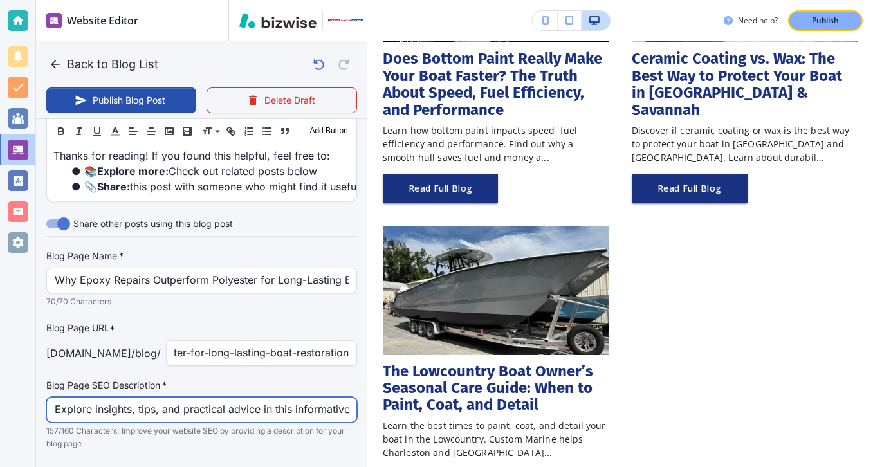
click at [272, 413] on input "Explore insights, tips, and practical advice in this informative blog post. Dis…" at bounding box center [202, 409] width 294 height 24
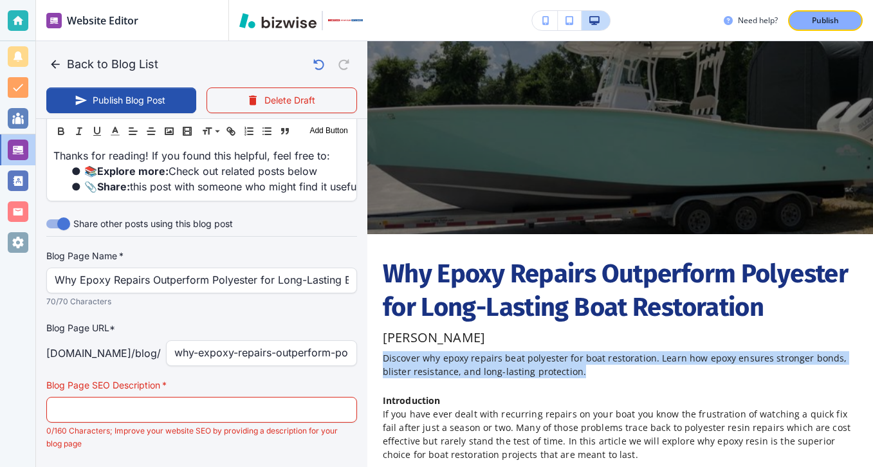
drag, startPoint x: 585, startPoint y: 377, endPoint x: 374, endPoint y: 356, distance: 212.0
copy p "Discover why epoxy repairs beat polyester for boat restoration. Learn how epoxy…"
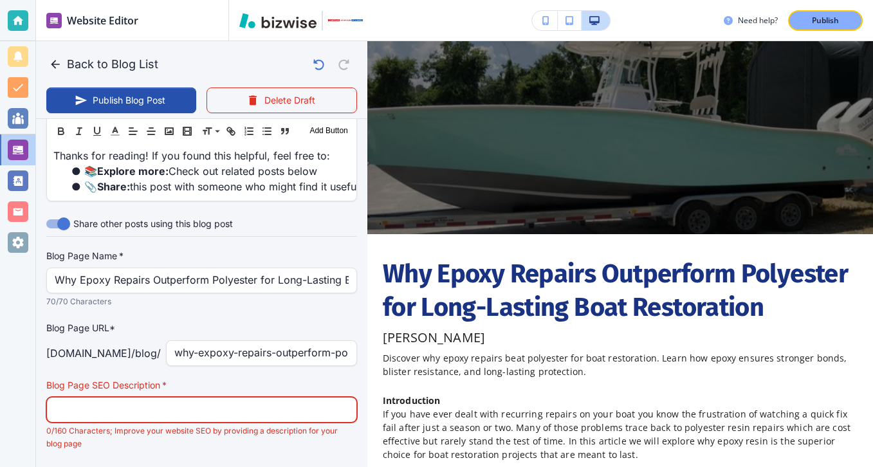
click at [304, 412] on input "text" at bounding box center [202, 409] width 294 height 24
paste input "Discover why epoxy repairs beat polyester for boat restoration. Learn how epoxy…"
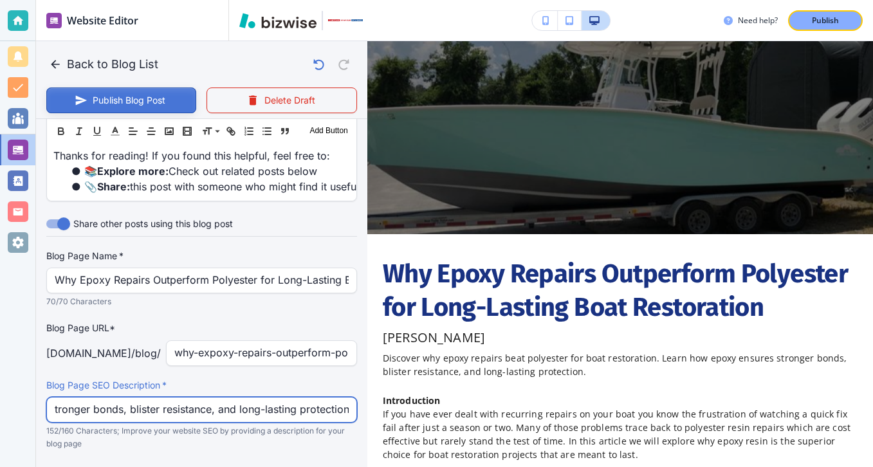
type input "Discover why epoxy repairs beat polyester for boat restoration. Learn how epoxy…"
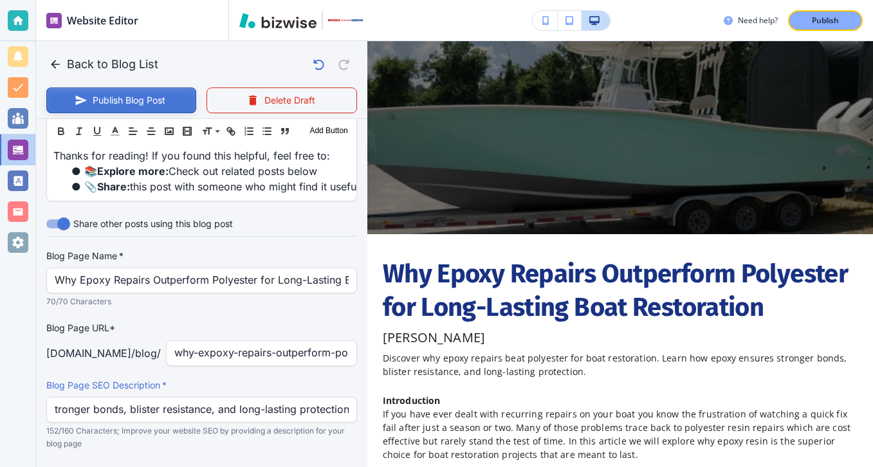
click at [173, 112] on button "Publish Blog Post" at bounding box center [121, 100] width 150 height 26
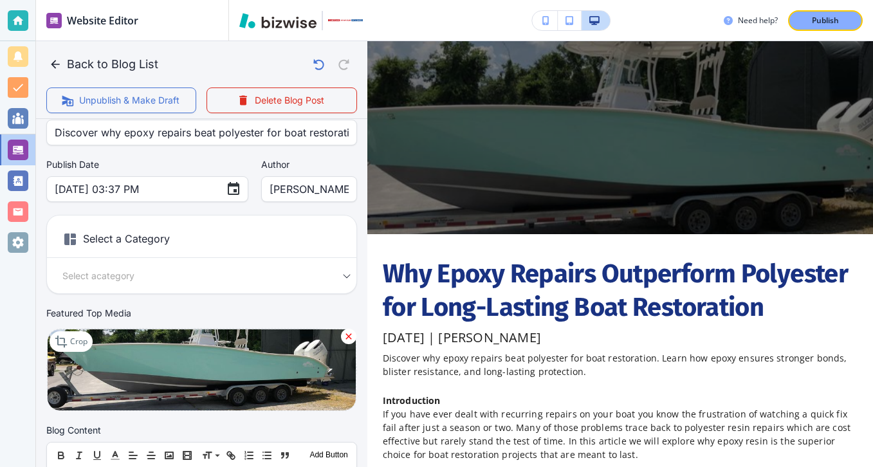
scroll to position [0, 0]
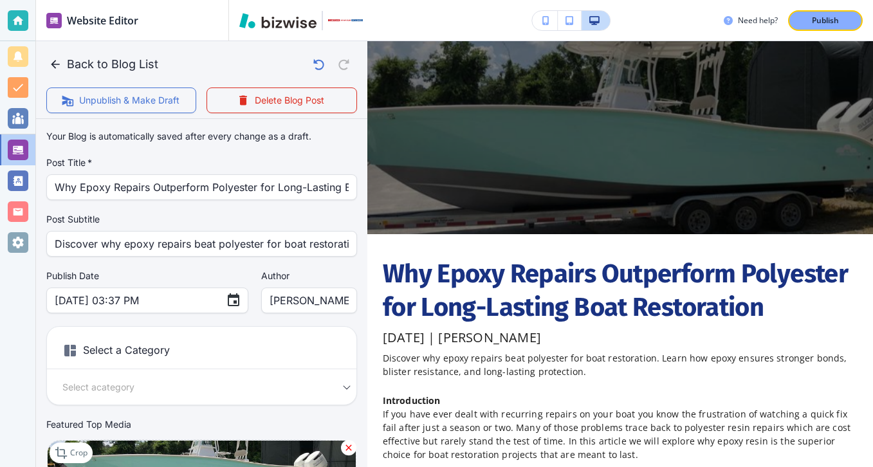
click at [830, 4] on div "Need help? Publish" at bounding box center [551, 20] width 644 height 41
click at [830, 11] on button "Publish" at bounding box center [825, 20] width 75 height 21
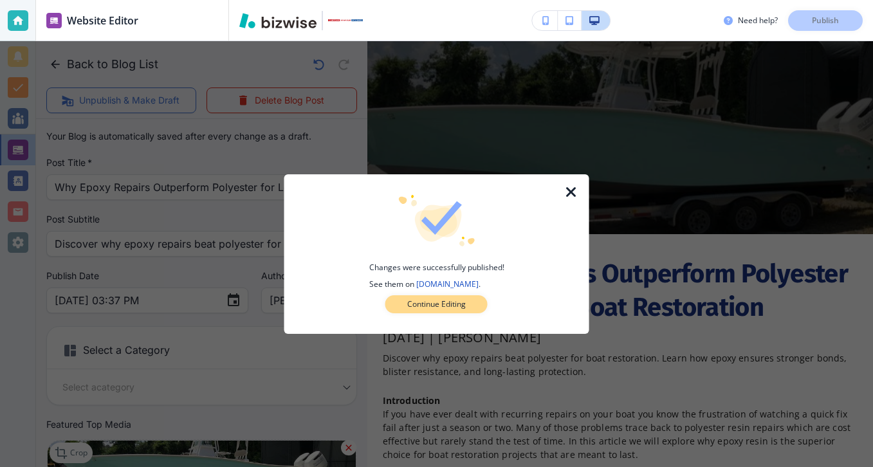
click at [412, 309] on p "Continue Editing" at bounding box center [436, 304] width 59 height 12
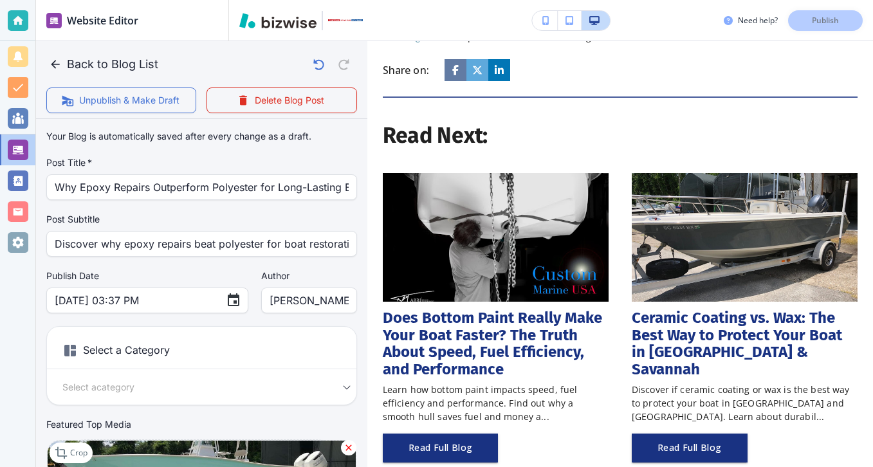
scroll to position [1408, 0]
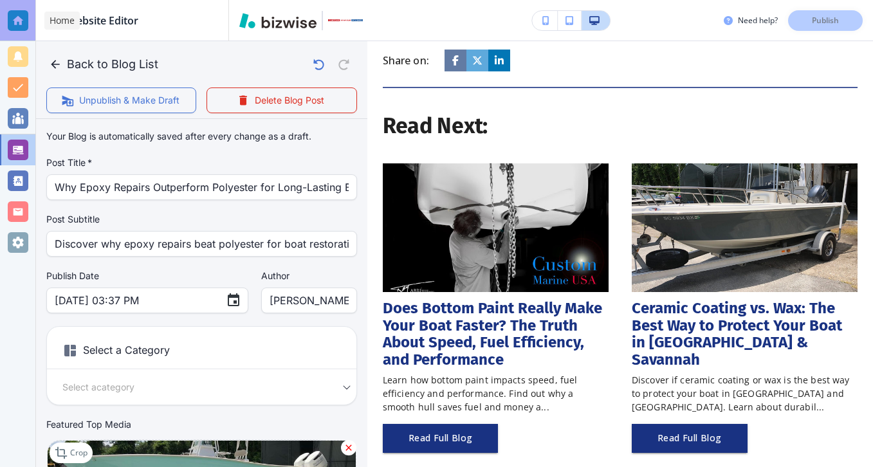
click at [17, 14] on div at bounding box center [18, 20] width 21 height 21
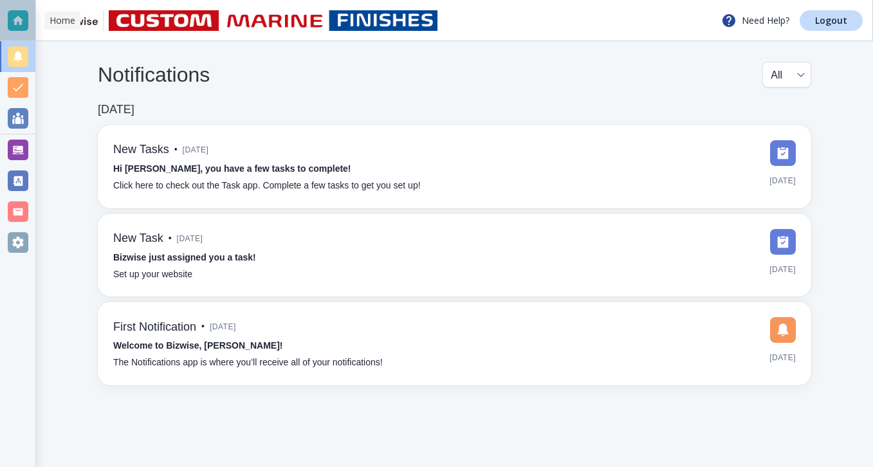
click at [28, 17] on div at bounding box center [17, 20] width 35 height 41
click at [850, 29] on link "Logout" at bounding box center [830, 20] width 63 height 21
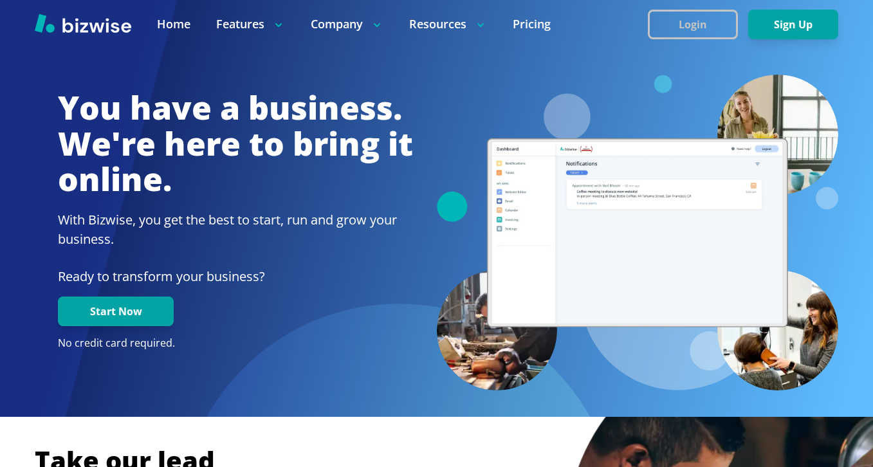
click at [662, 35] on button "Login" at bounding box center [693, 25] width 90 height 30
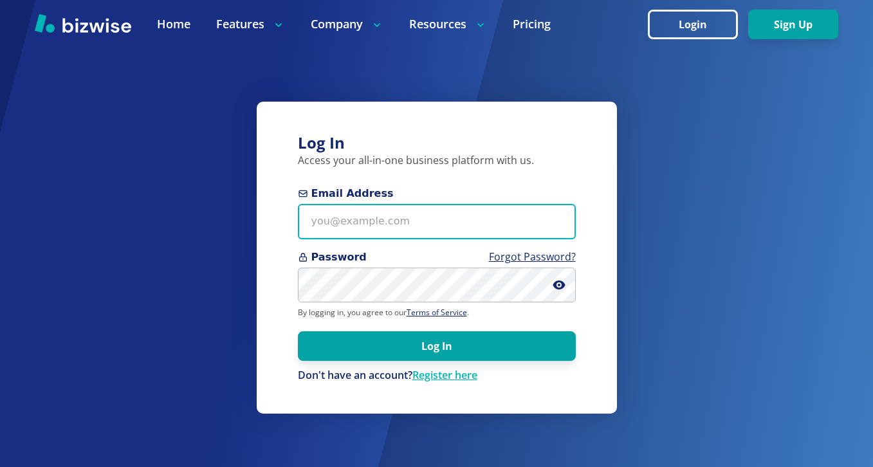
click at [443, 208] on input "Email Address" at bounding box center [437, 221] width 278 height 35
click at [437, 225] on input "Email Address" at bounding box center [437, 221] width 278 height 35
paste input "bill.dunnington@gmail.com"
type input "bill.dunnington@gmail.com"
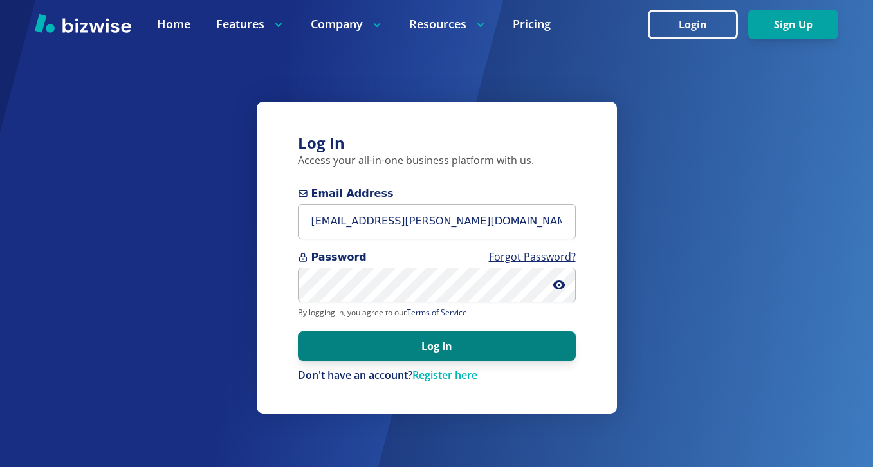
click at [421, 334] on button "Log In" at bounding box center [437, 346] width 278 height 30
